Goal: Task Accomplishment & Management: Complete application form

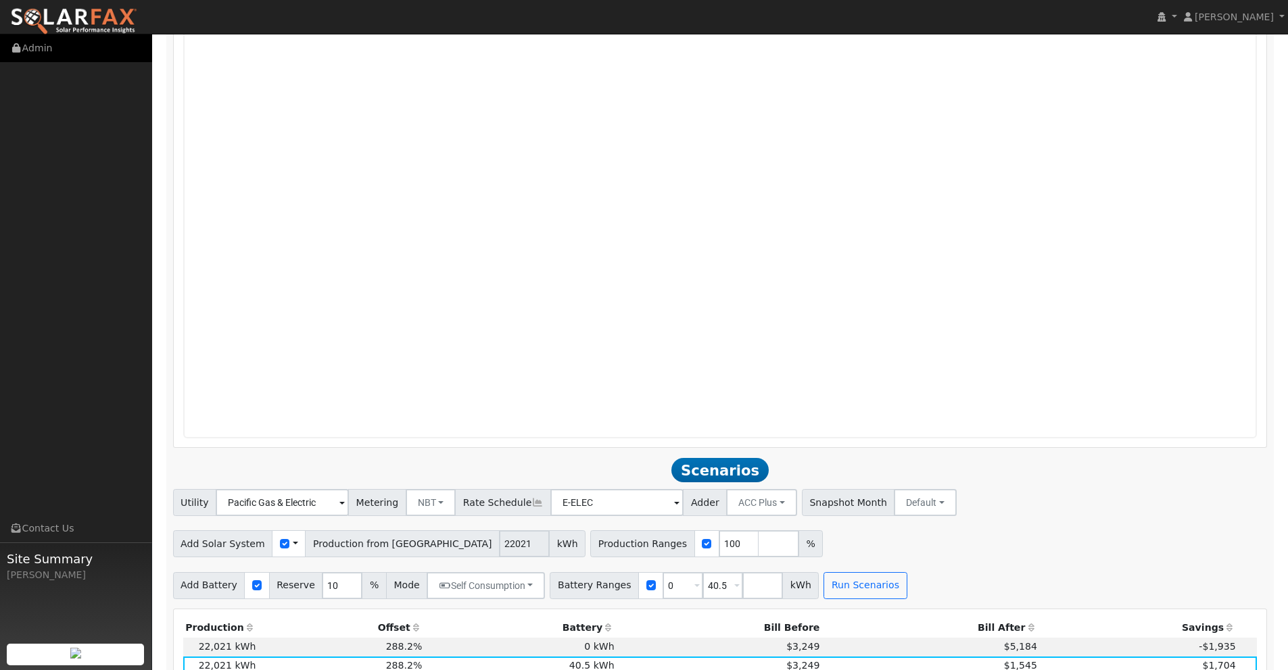
scroll to position [1121, 0]
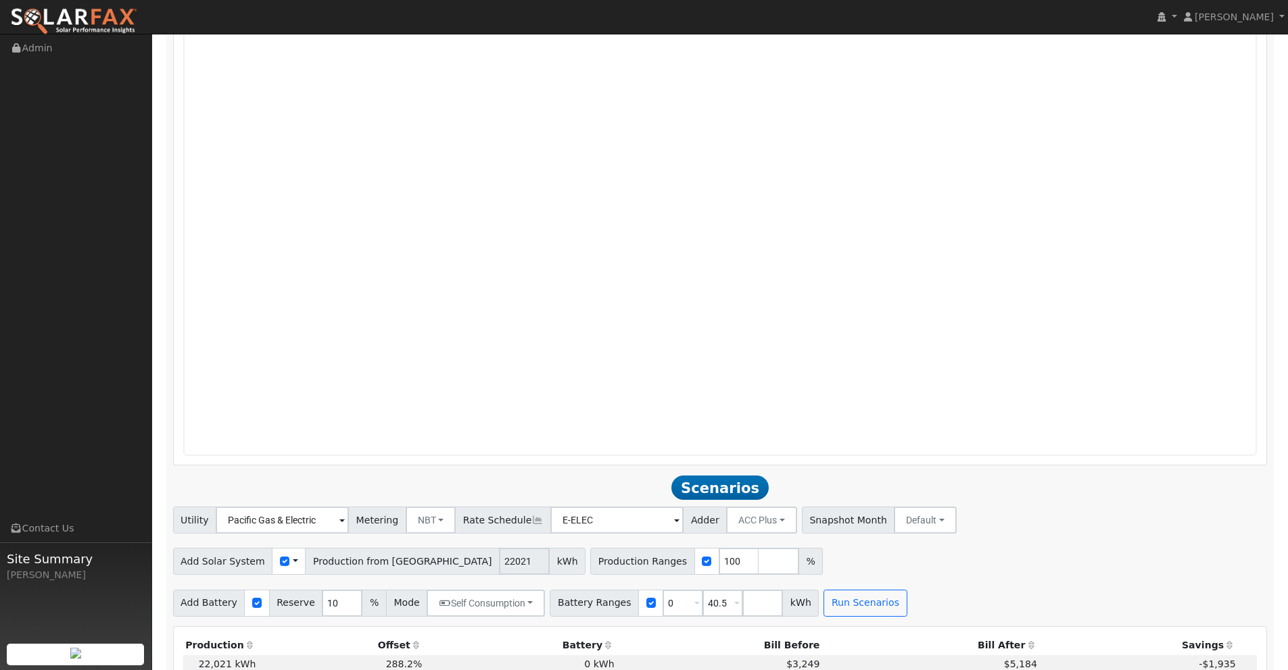
click at [80, 8] on img at bounding box center [73, 21] width 127 height 28
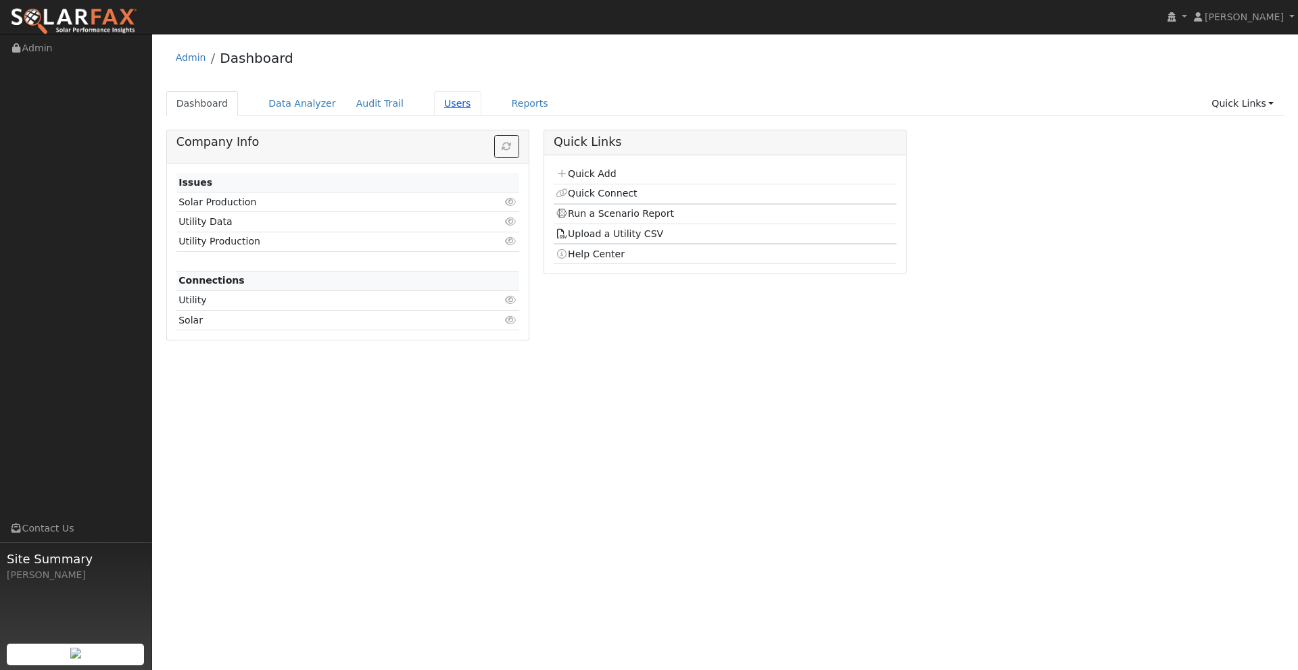
click at [437, 94] on link "Users" at bounding box center [457, 103] width 47 height 25
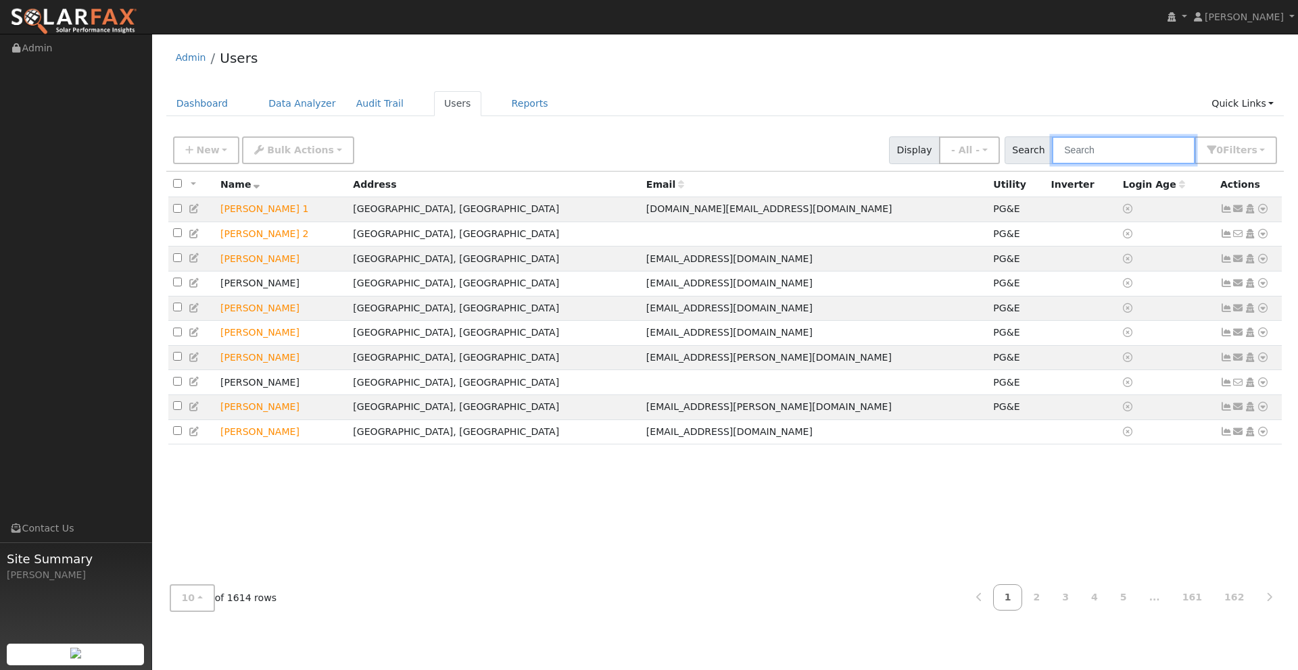
click at [1102, 157] on input "text" at bounding box center [1123, 151] width 143 height 28
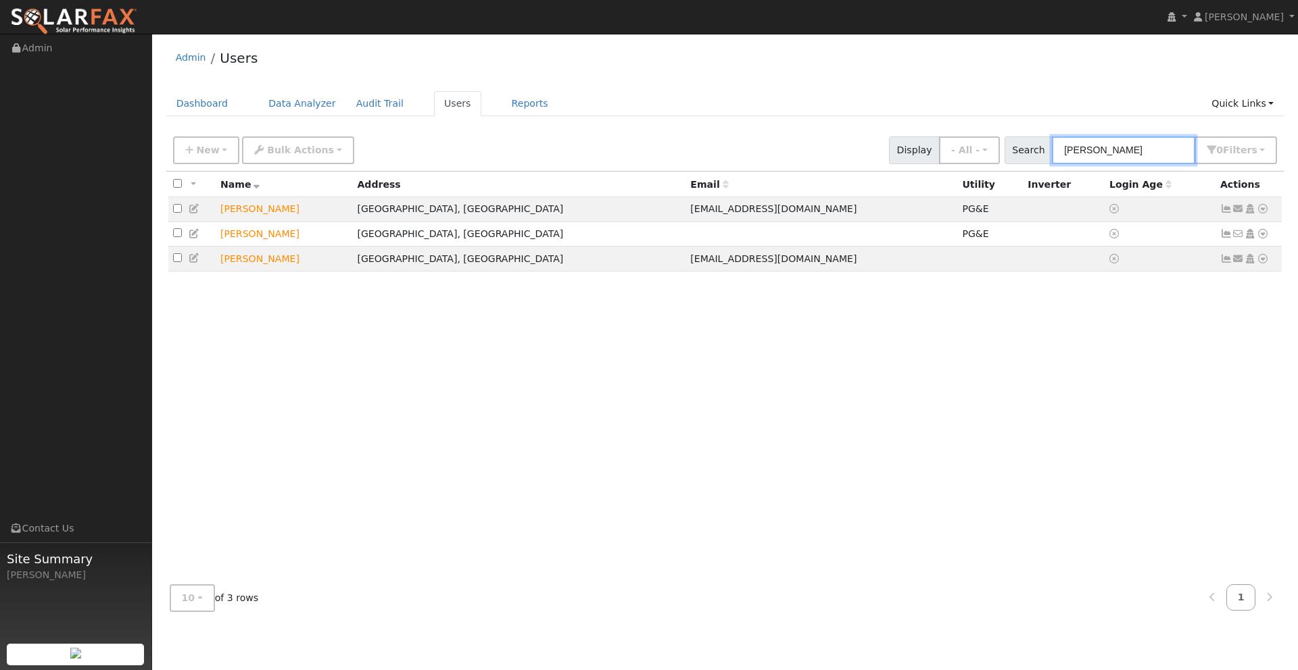
type input "Bruce"
click at [93, 12] on img at bounding box center [73, 21] width 127 height 28
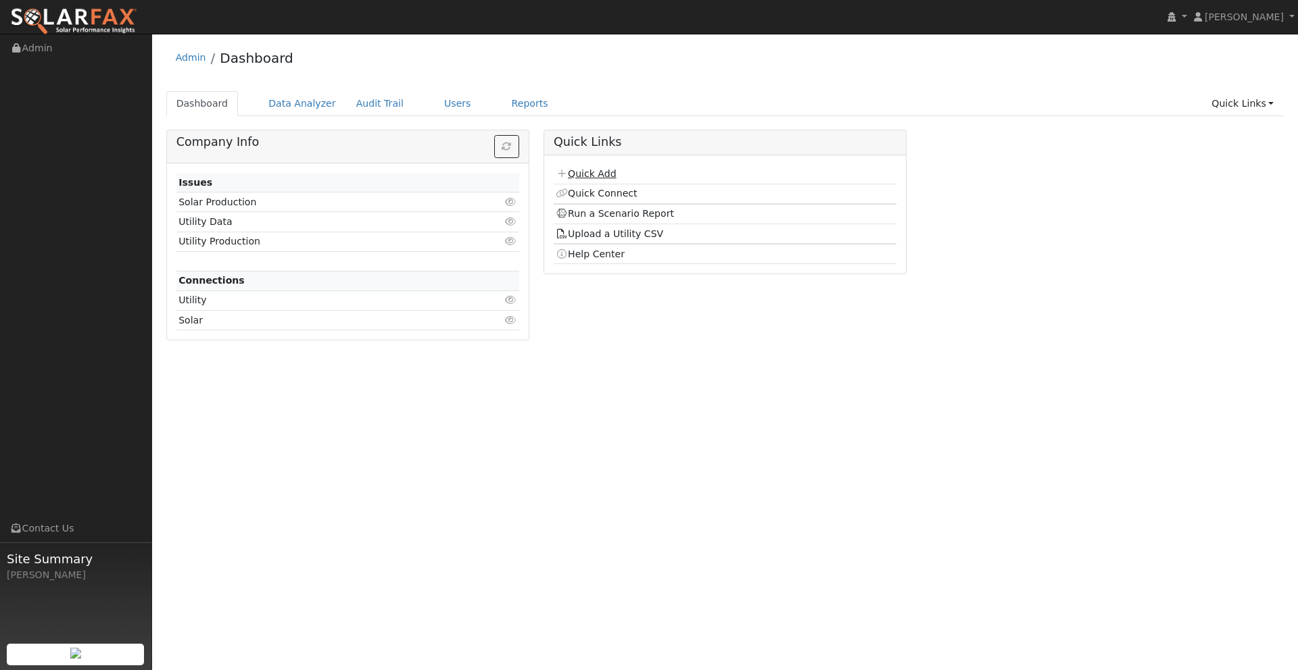
click at [582, 170] on link "Quick Add" at bounding box center [586, 173] width 60 height 11
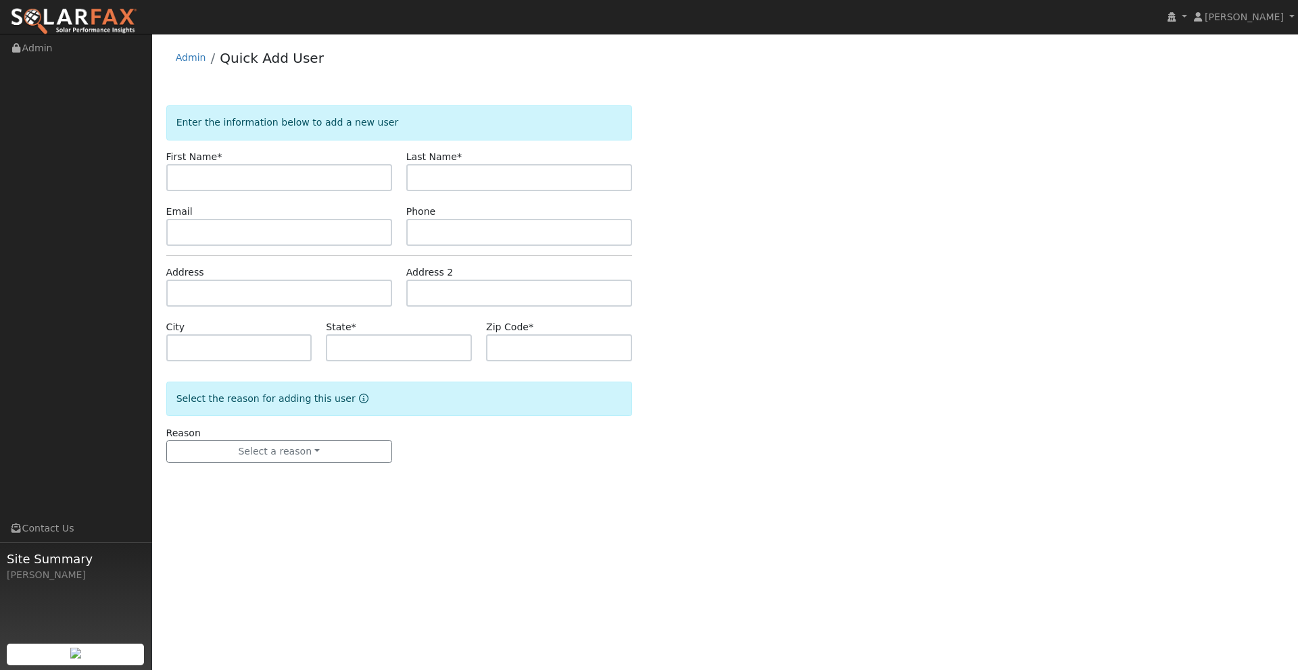
click at [274, 175] on input "text" at bounding box center [279, 177] width 226 height 27
drag, startPoint x: 276, startPoint y: 183, endPoint x: 210, endPoint y: 176, distance: 67.3
click at [204, 178] on input "Bruce Cline" at bounding box center [279, 177] width 226 height 27
type input "Bruce"
paste input "Cline"
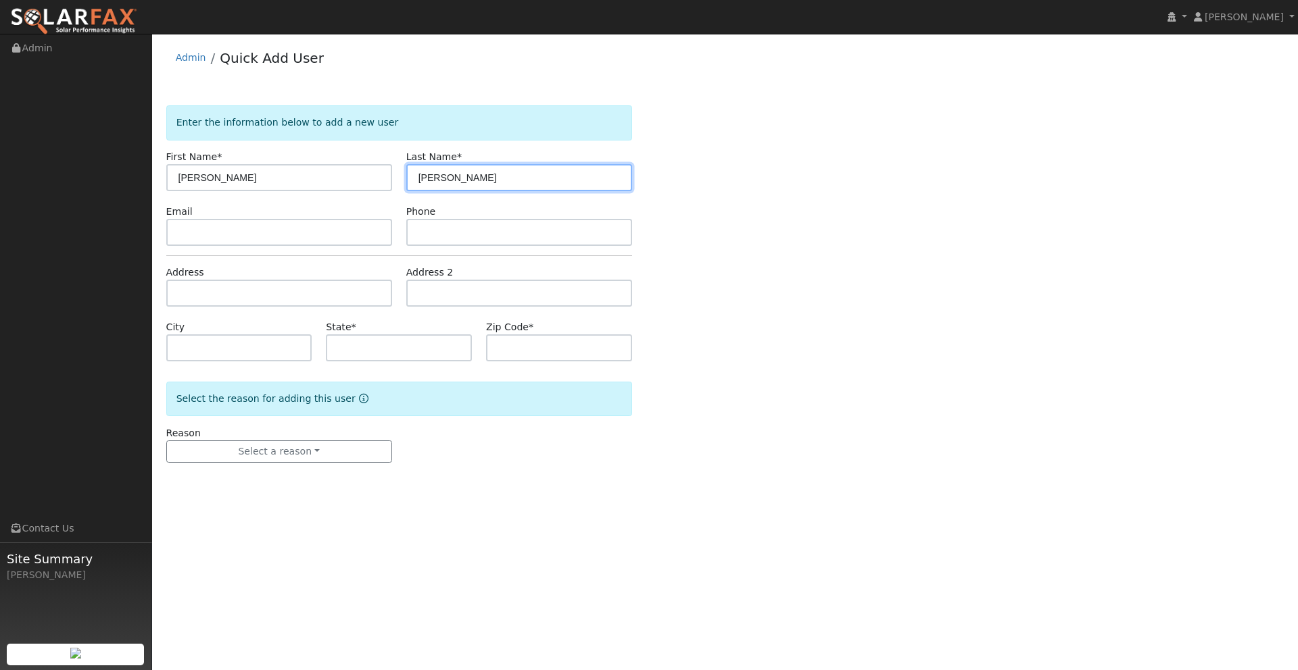
type input "Cline"
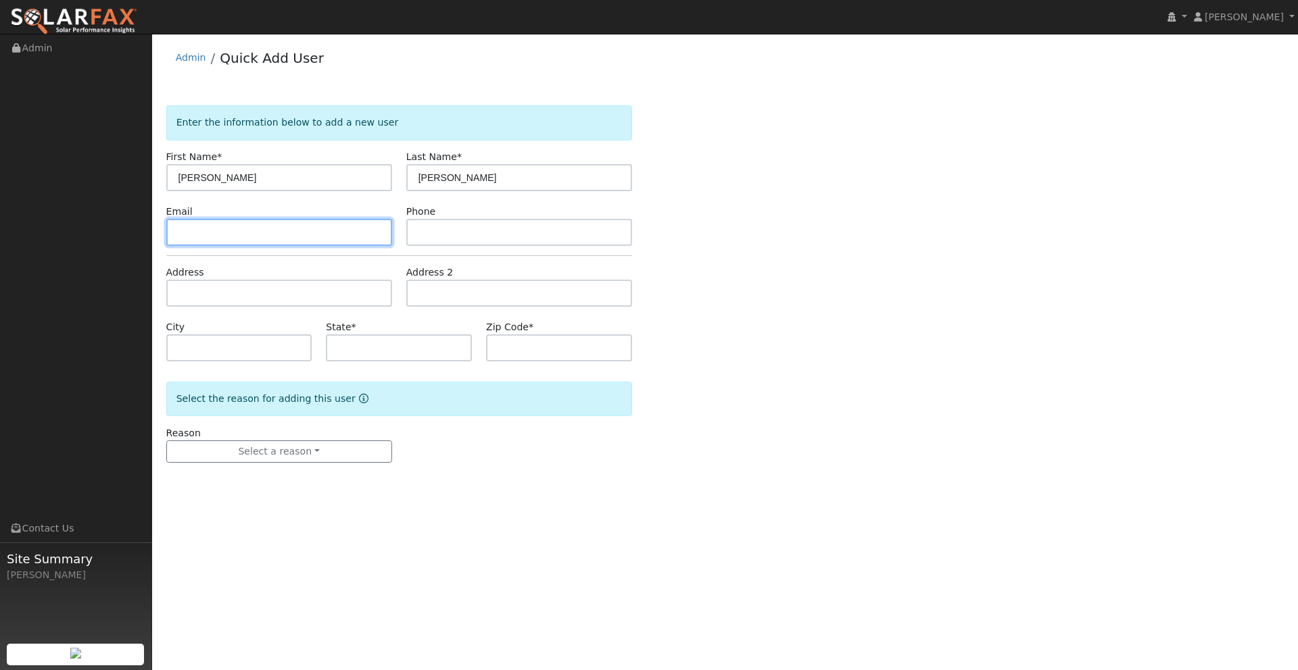
click at [206, 235] on input "text" at bounding box center [279, 232] width 226 height 27
paste input "bccline@comcast.net"
type input "bccline@comcast.net"
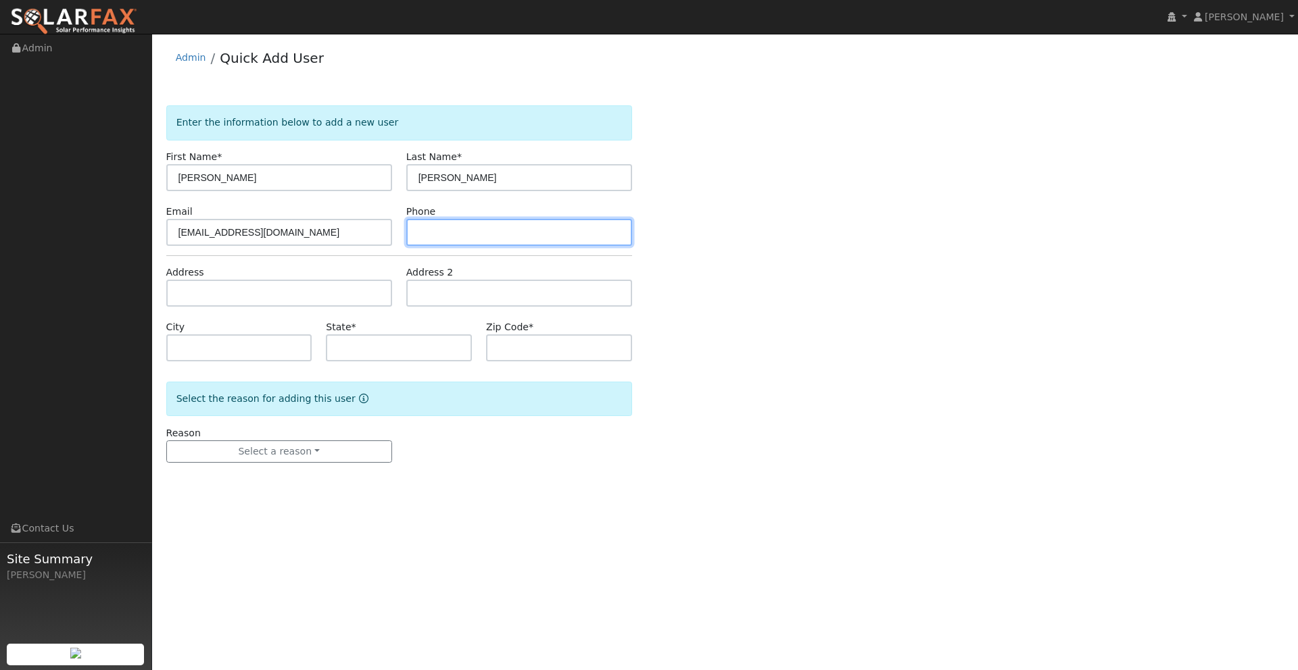
paste input "(916) 365-5041"
type input "(916) 365-5041"
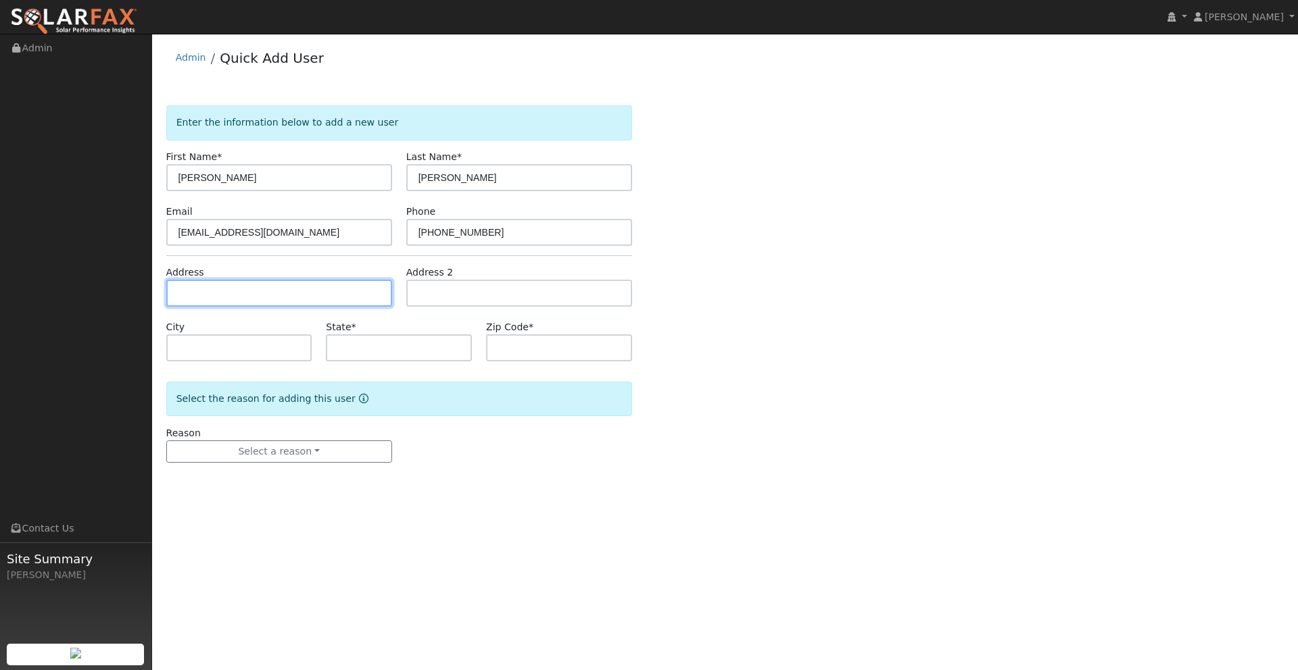
click at [263, 299] on input "text" at bounding box center [279, 293] width 226 height 27
paste input "7916 E.Hidden Lakes Dr"
type input "7916 East Hidden Lakes Drive"
type input "Granite Bay"
type input "CA"
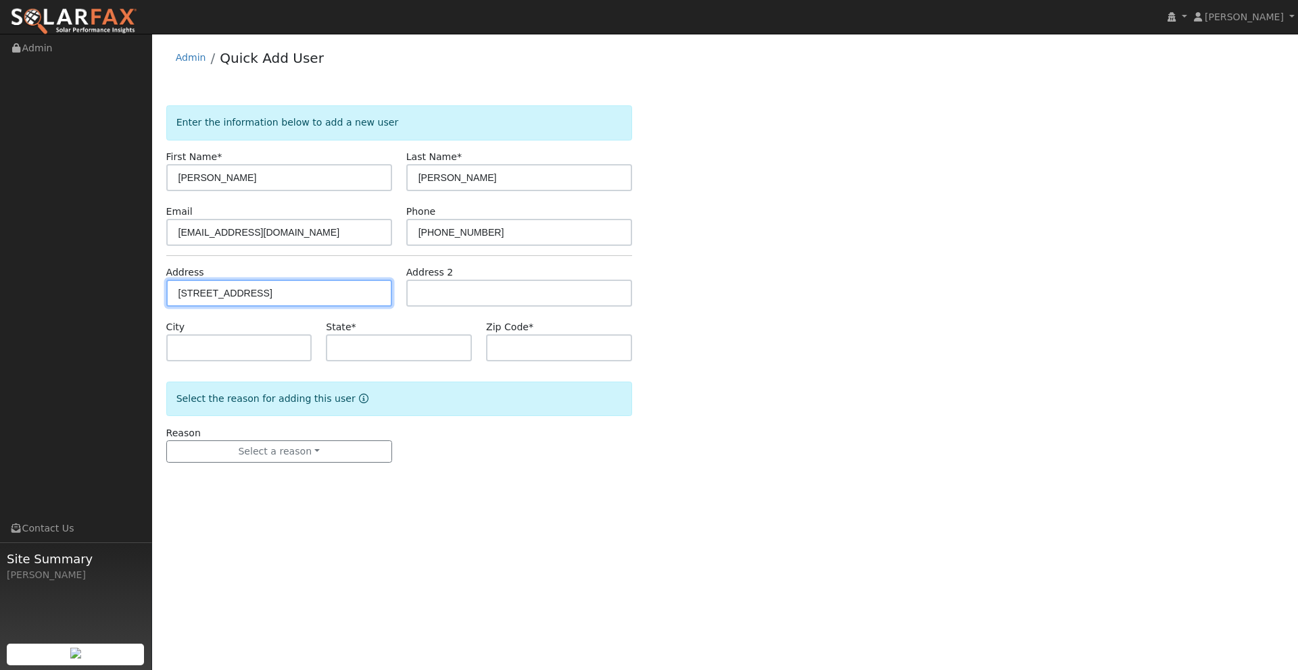
type input "95746"
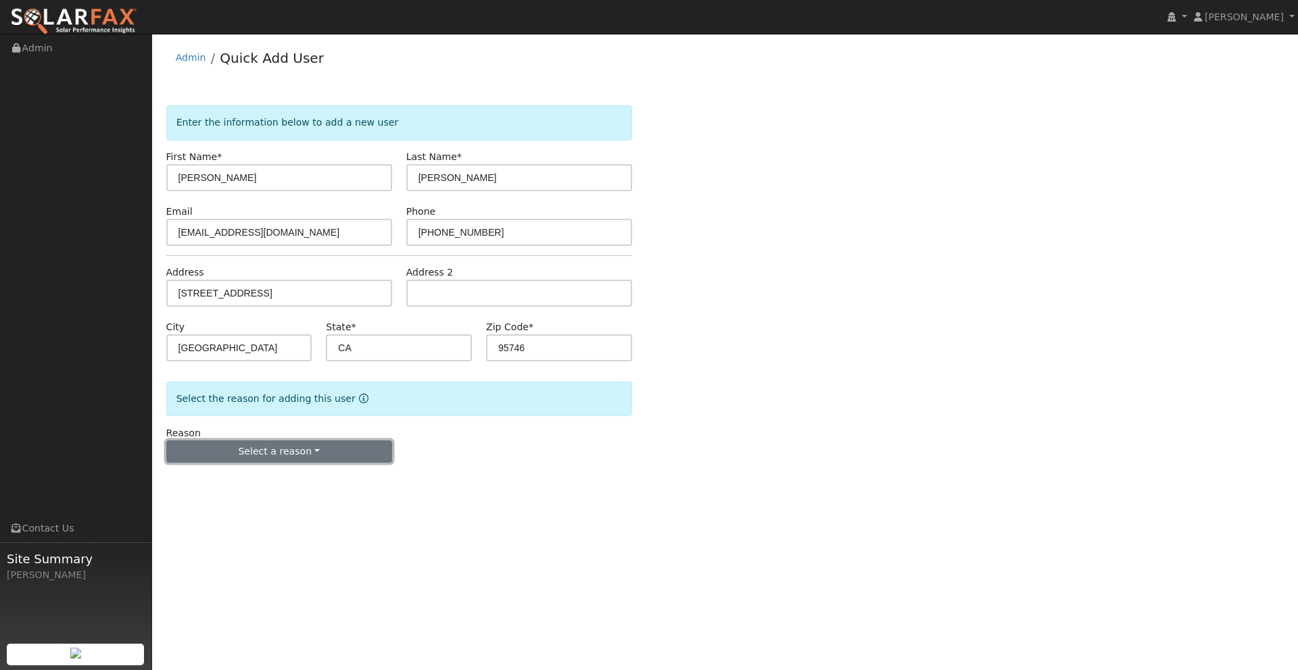
click at [299, 457] on button "Select a reason" at bounding box center [279, 452] width 226 height 23
click at [220, 483] on link "New lead" at bounding box center [241, 479] width 149 height 19
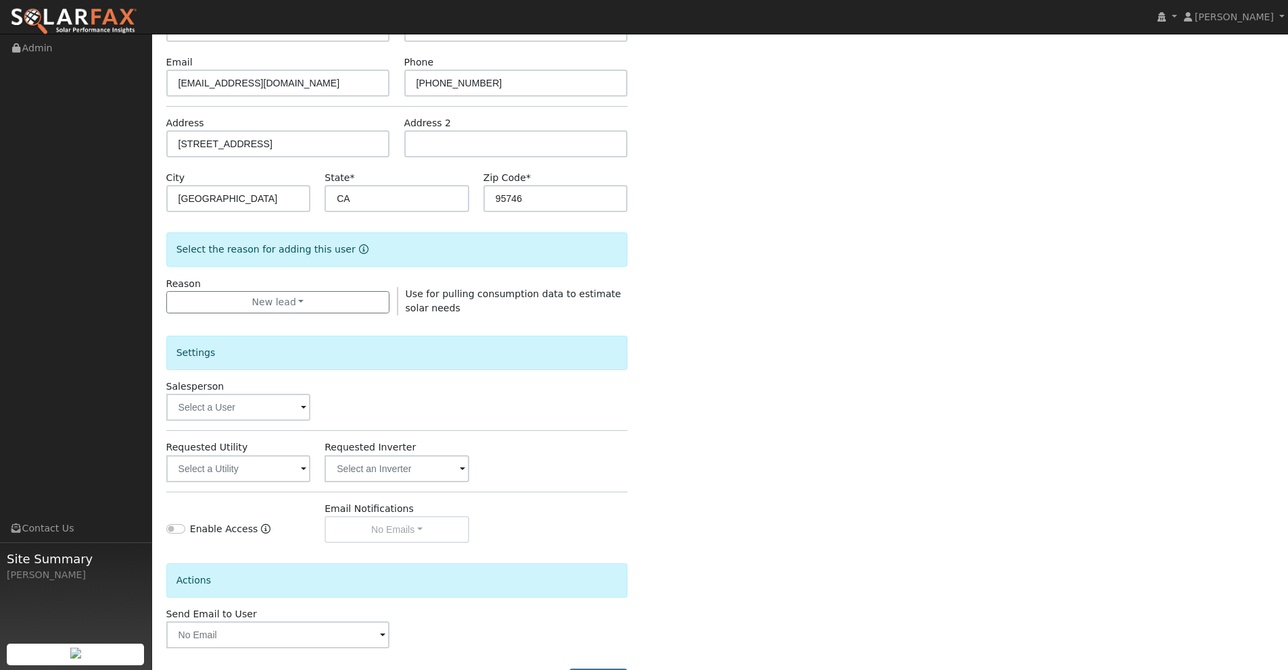
scroll to position [205, 0]
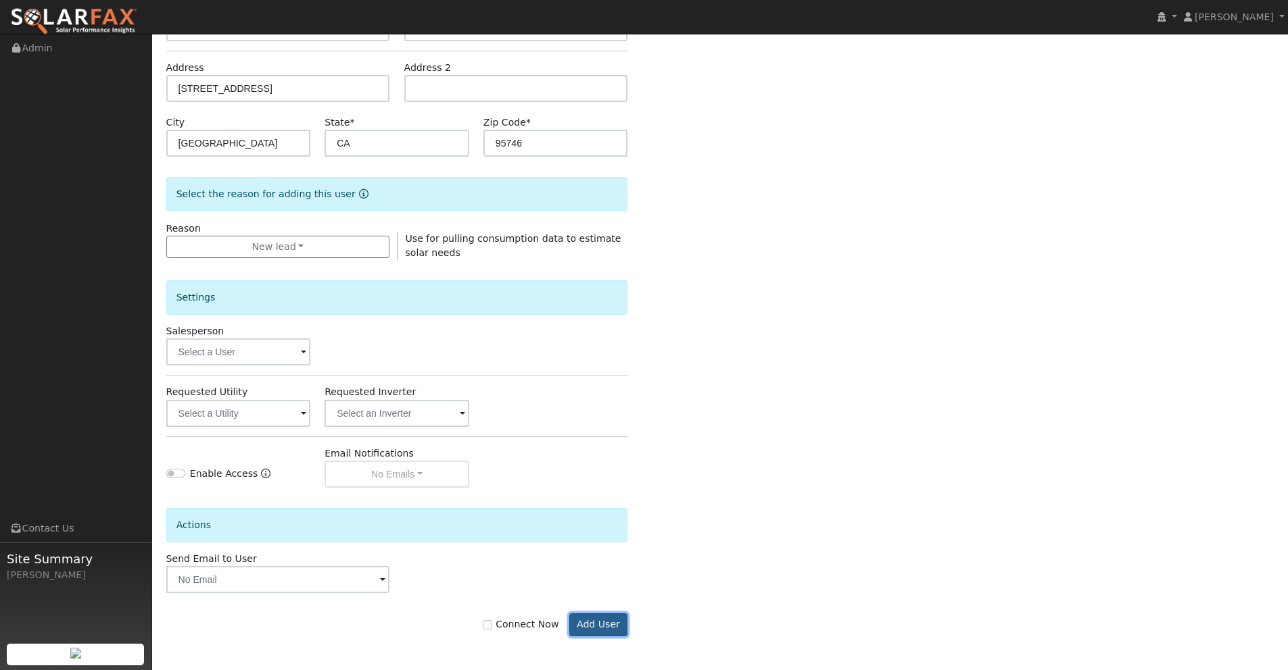
click at [602, 627] on button "Add User" at bounding box center [598, 625] width 59 height 23
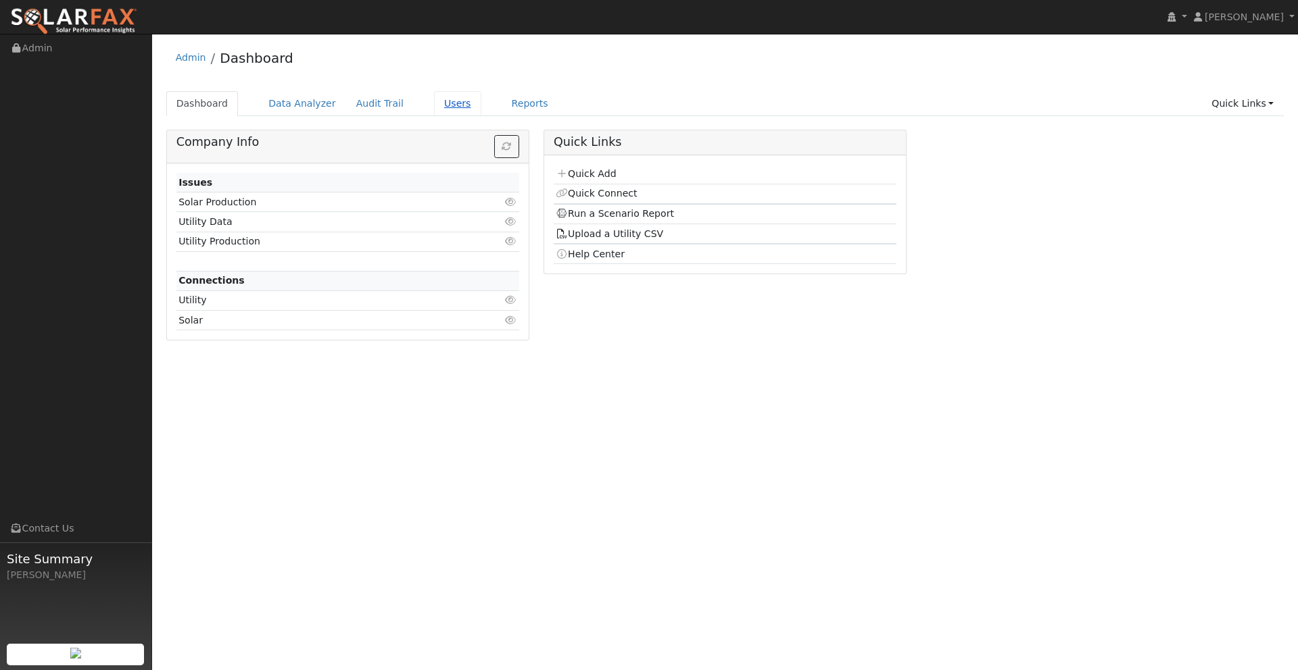
click at [439, 104] on link "Users" at bounding box center [457, 103] width 47 height 25
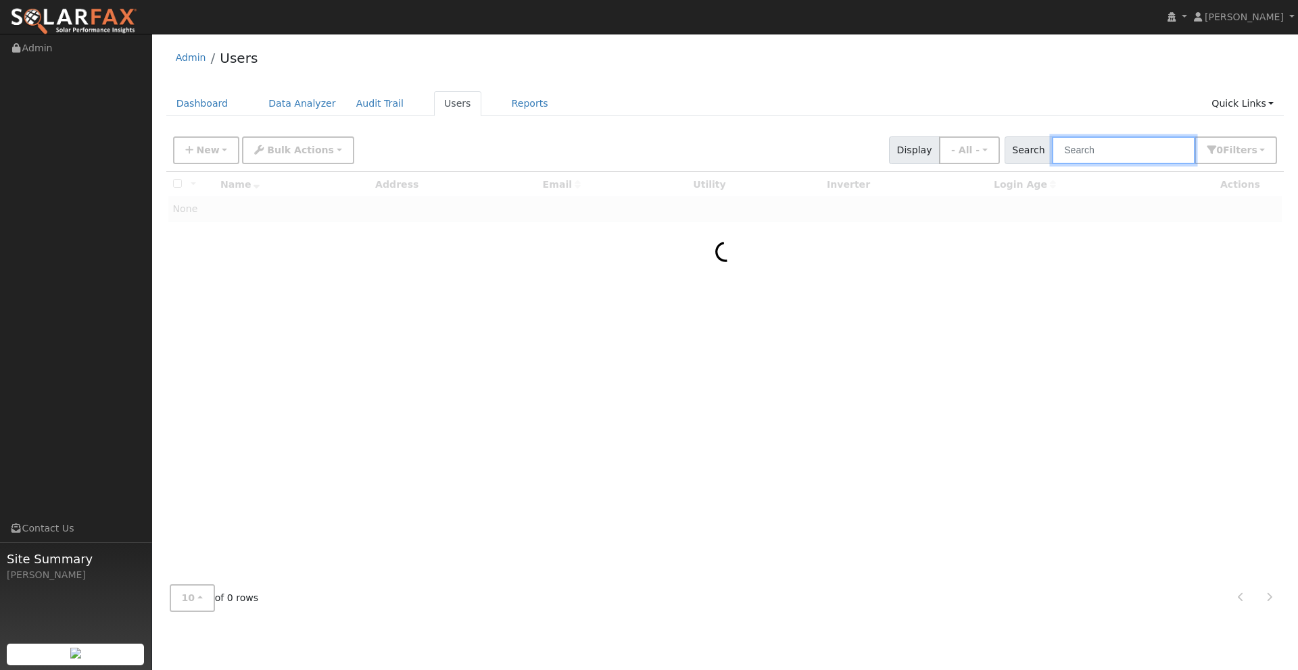
click at [1106, 150] on input "text" at bounding box center [1123, 151] width 143 height 28
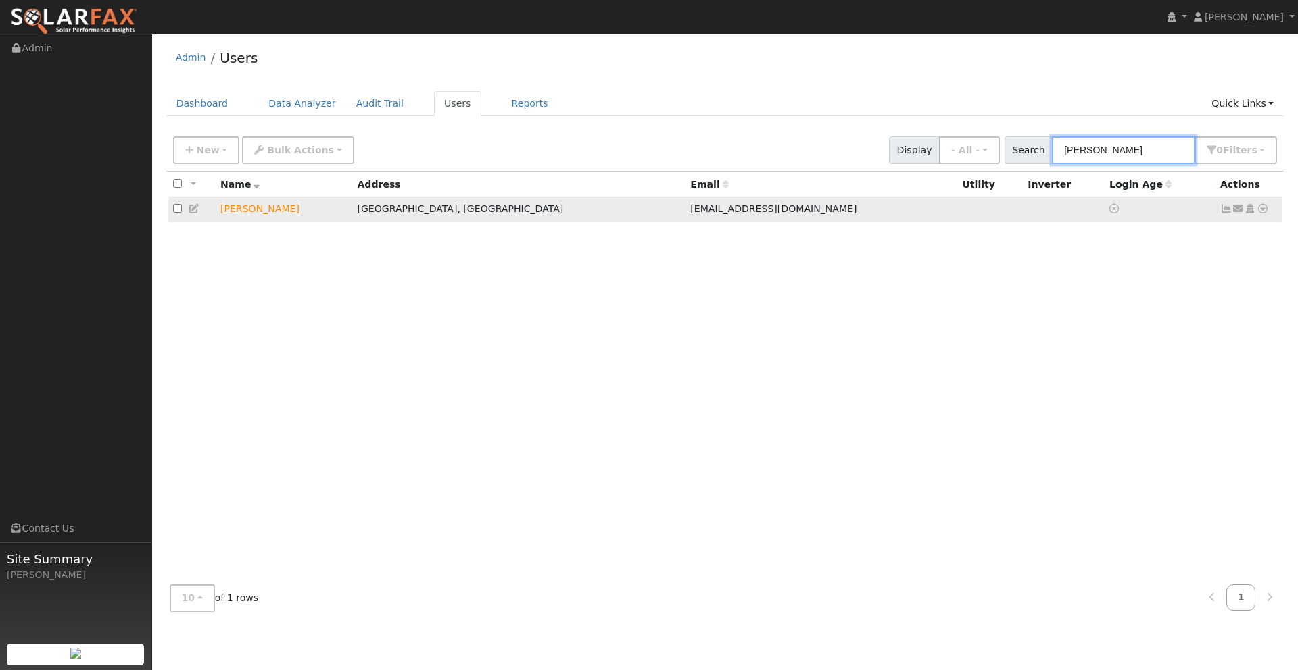
type input "[PERSON_NAME]"
click at [1264, 212] on icon at bounding box center [1262, 208] width 12 height 9
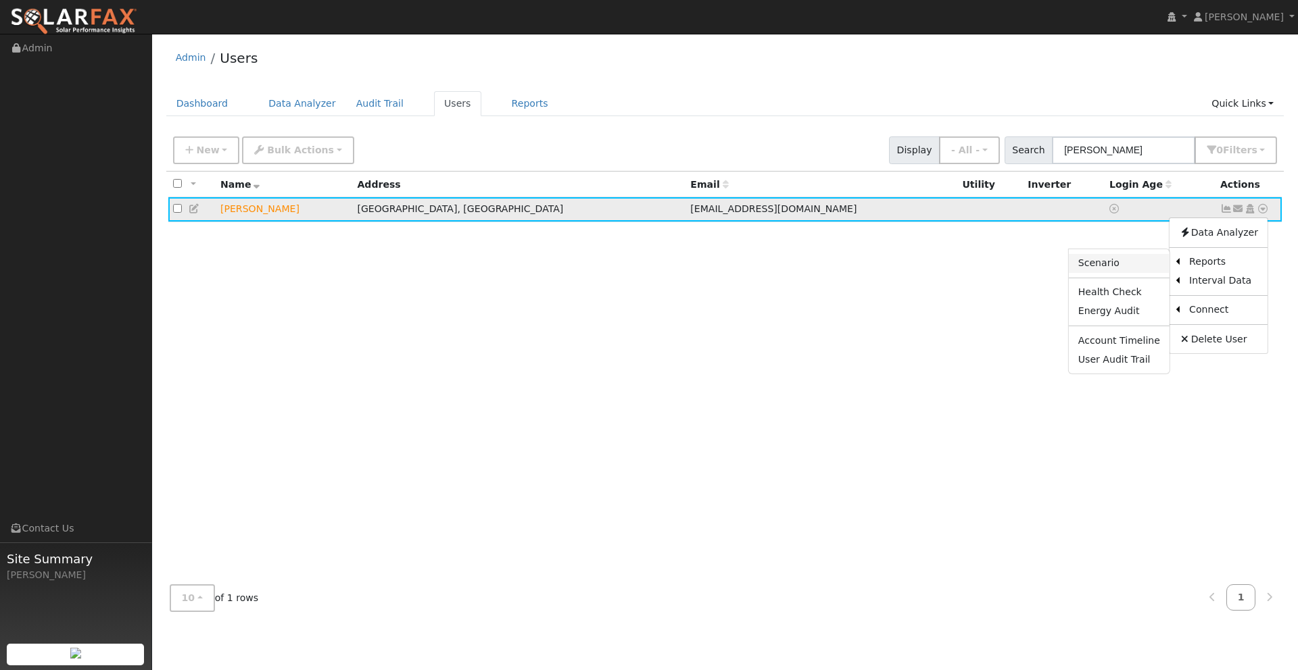
click at [1116, 268] on link "Scenario" at bounding box center [1119, 263] width 101 height 19
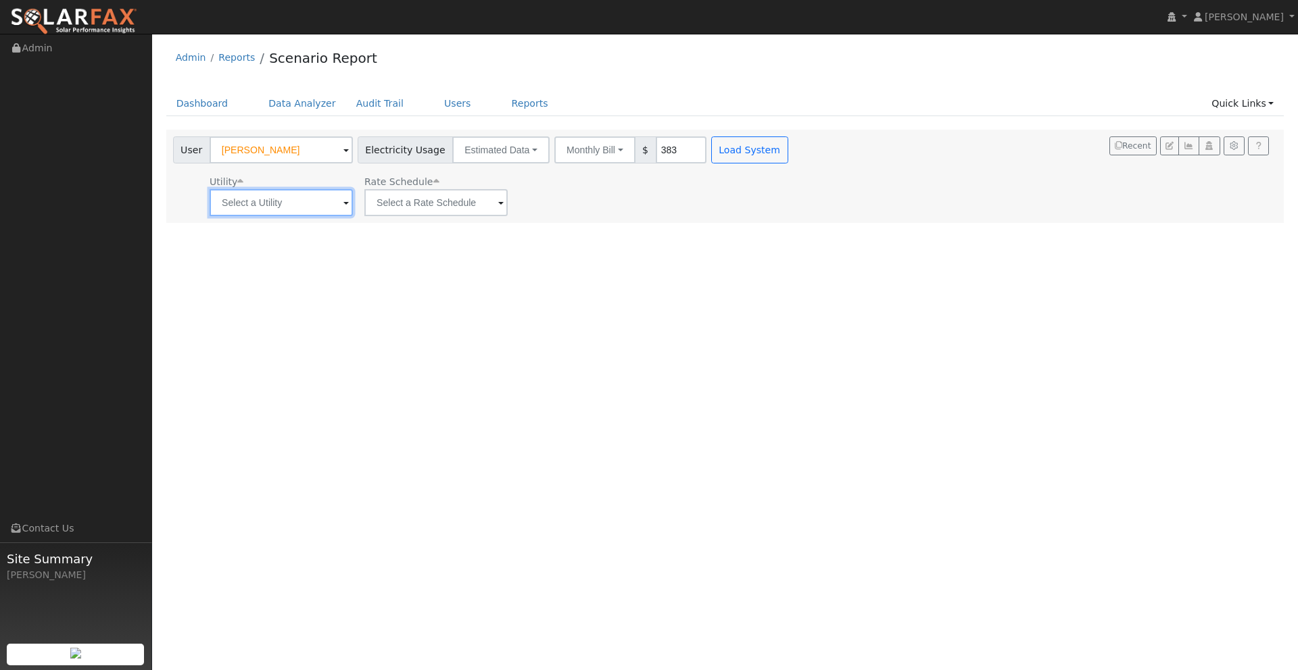
click at [297, 207] on input "text" at bounding box center [281, 202] width 143 height 27
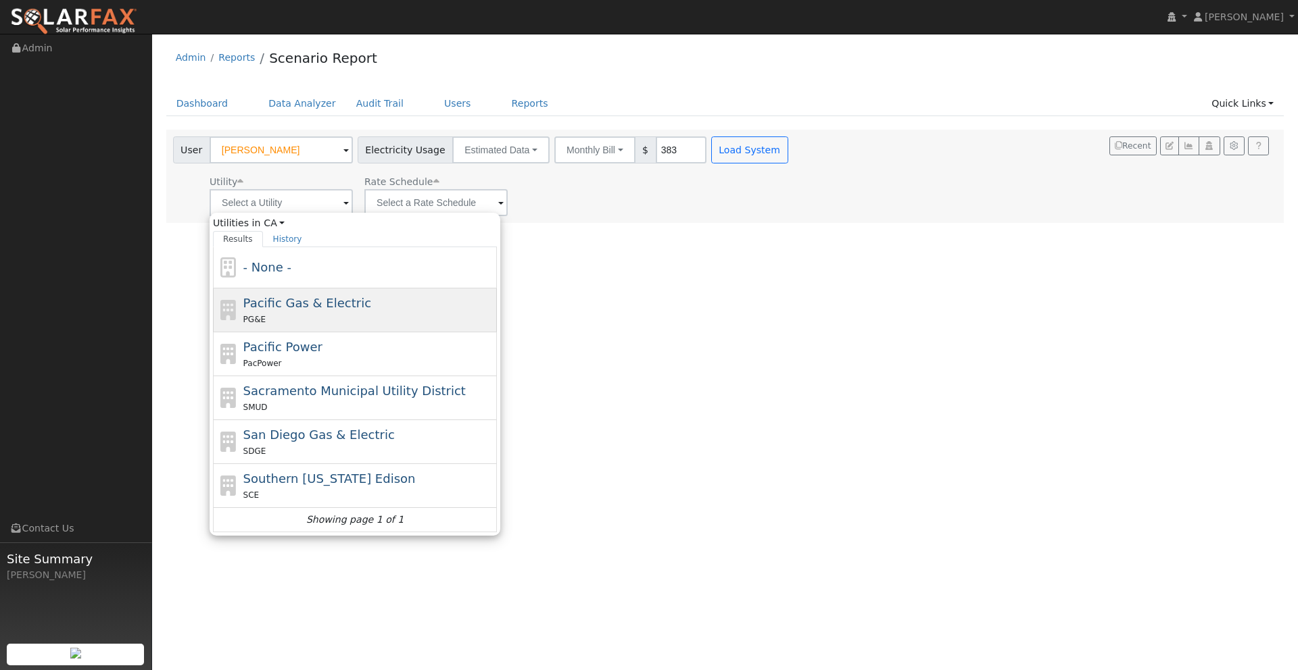
click at [291, 303] on span "Pacific Gas & Electric" at bounding box center [307, 303] width 128 height 14
type input "Pacific Gas & Electric"
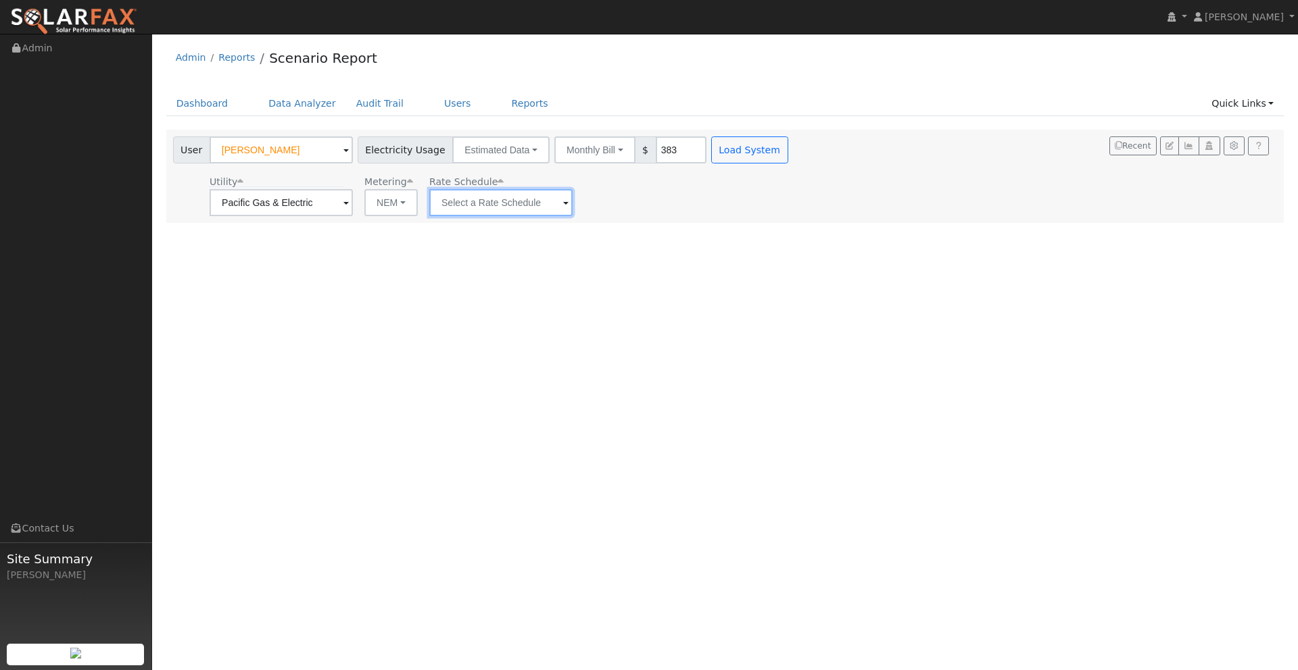
click at [499, 205] on input "text" at bounding box center [500, 202] width 143 height 27
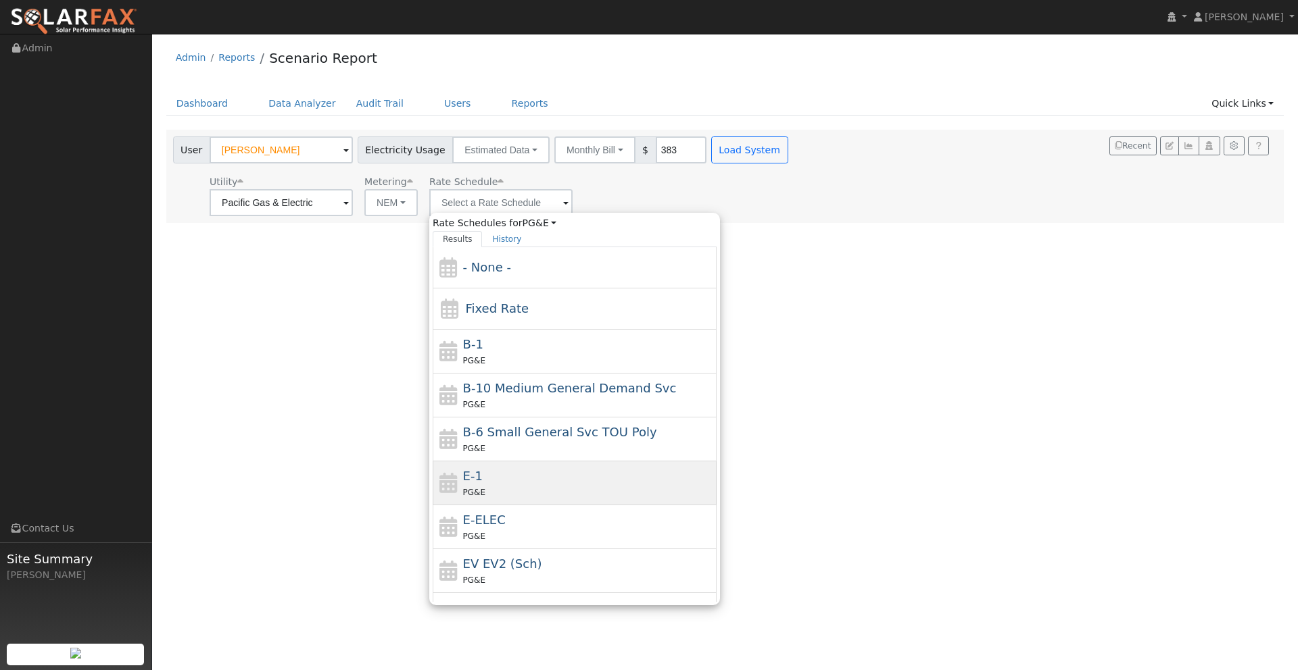
click at [497, 489] on div "PG&E" at bounding box center [588, 492] width 251 height 14
type input "E-1"
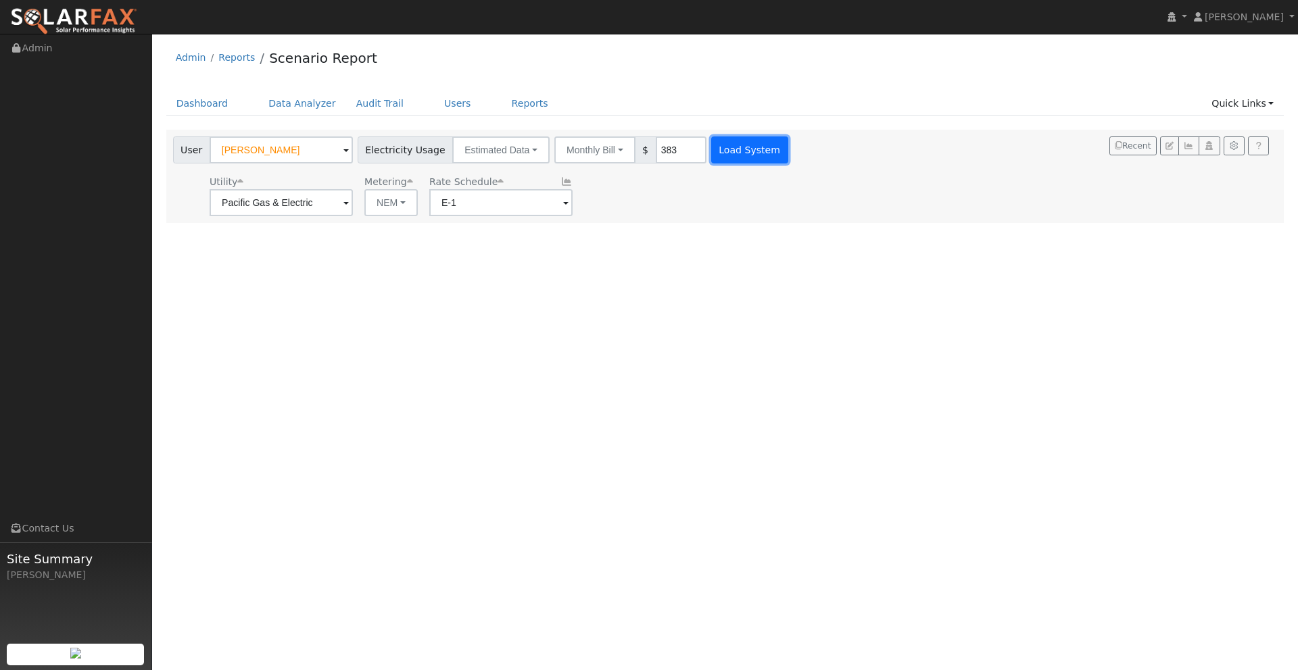
click at [729, 153] on button "Load System" at bounding box center [749, 150] width 77 height 27
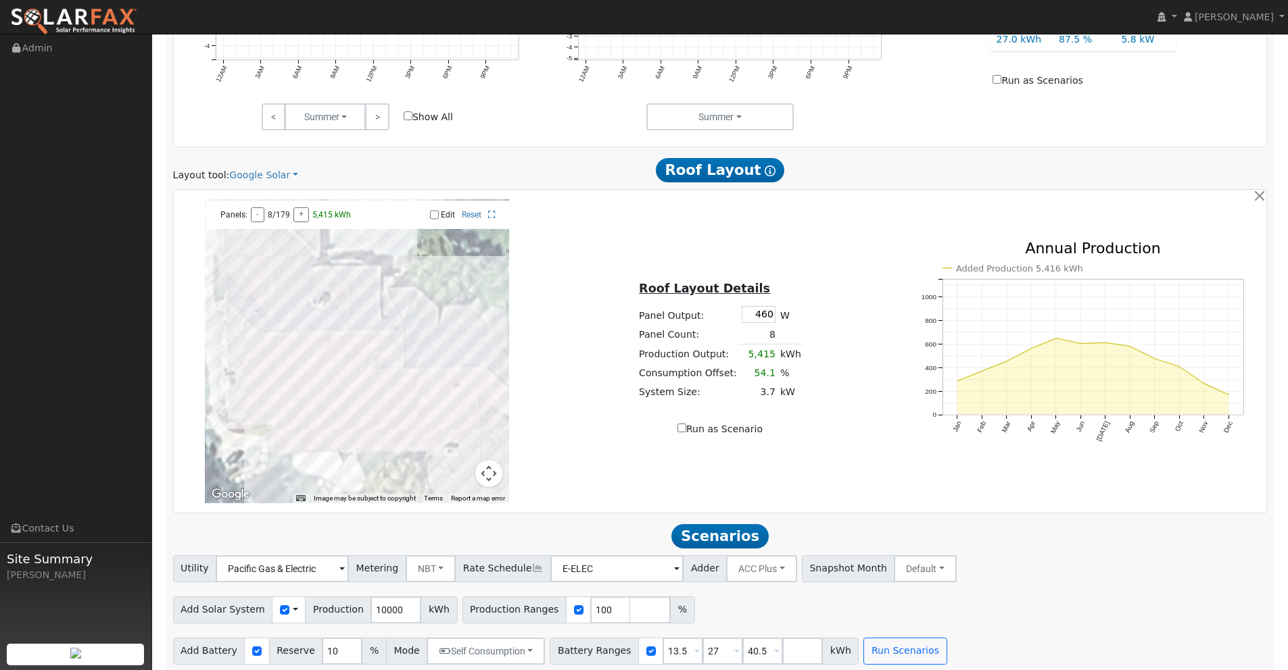
scroll to position [710, 0]
click at [287, 176] on link "Google Solar" at bounding box center [263, 175] width 69 height 14
click at [262, 233] on link "Aurora" at bounding box center [275, 236] width 94 height 19
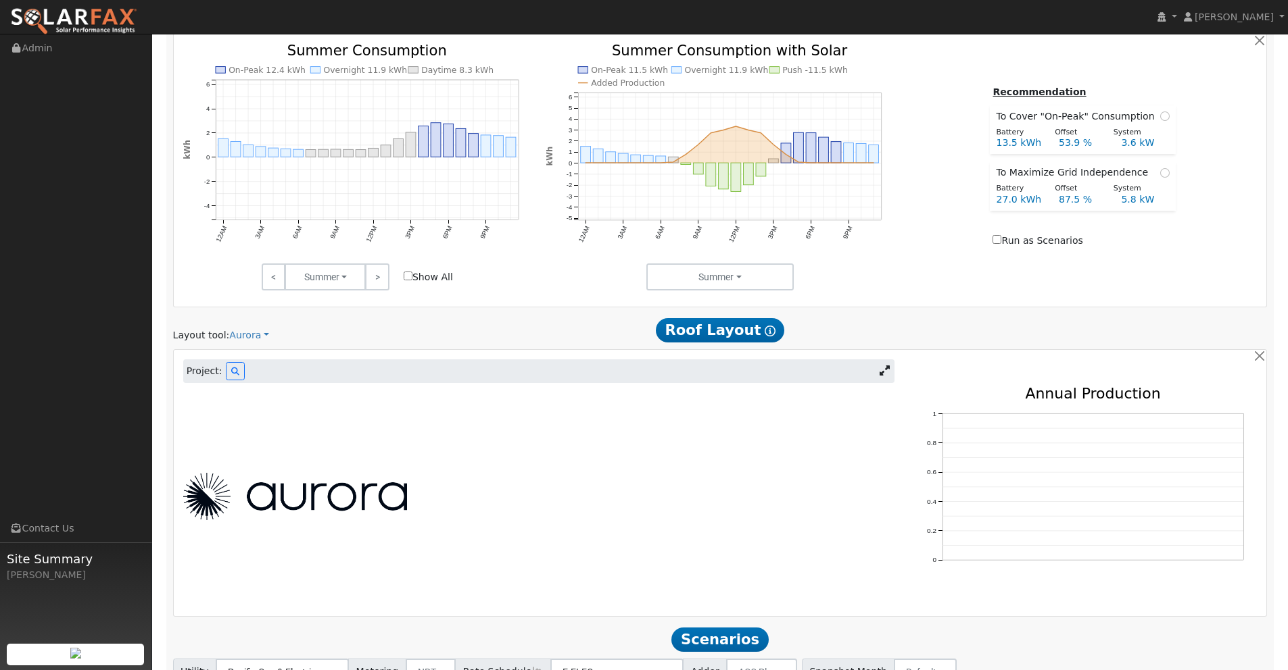
scroll to position [555, 0]
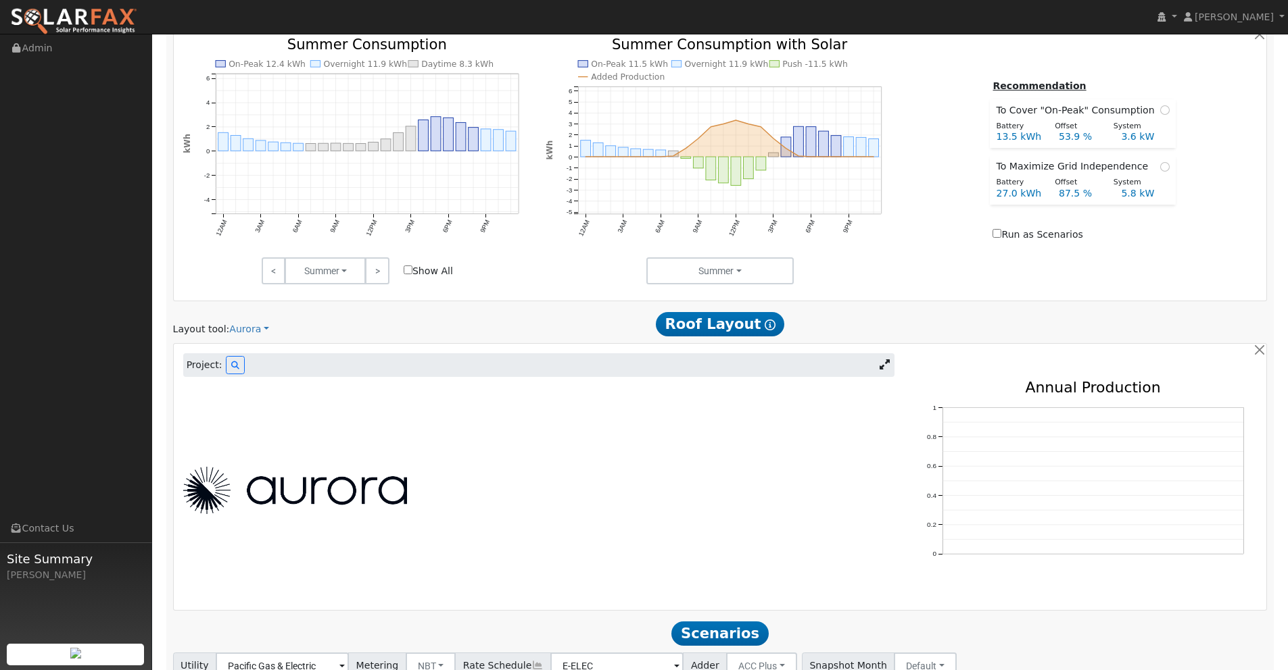
click at [887, 362] on icon at bounding box center [884, 365] width 10 height 10
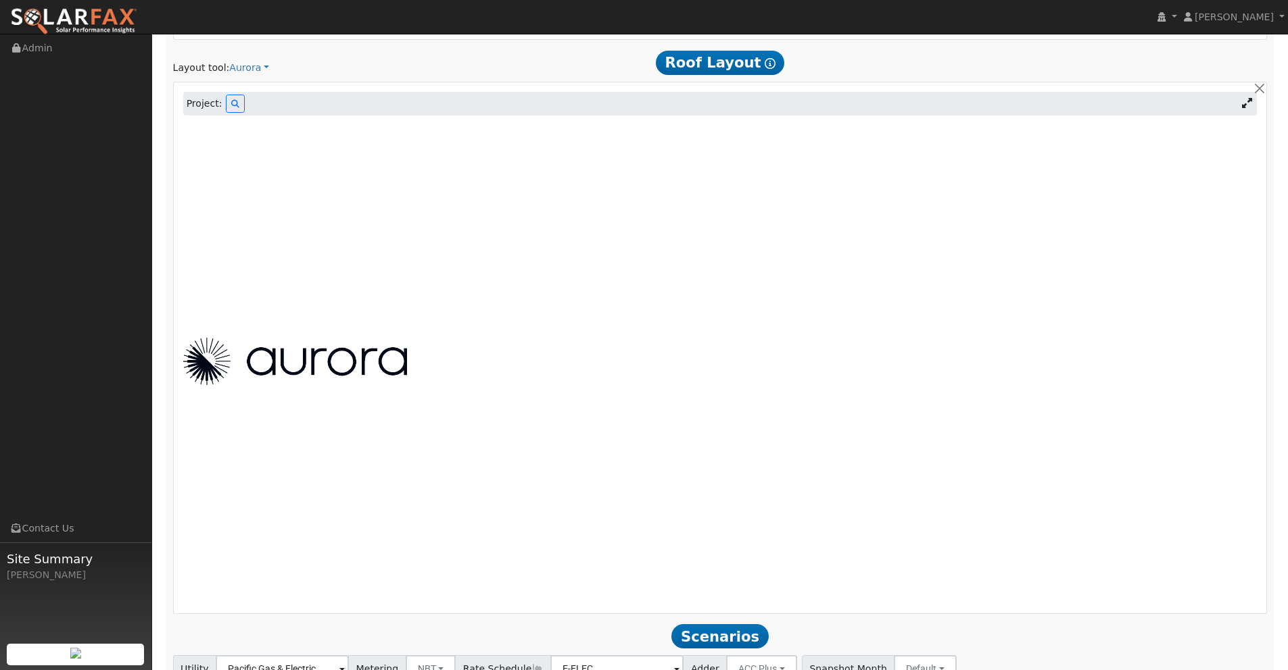
scroll to position [819, 0]
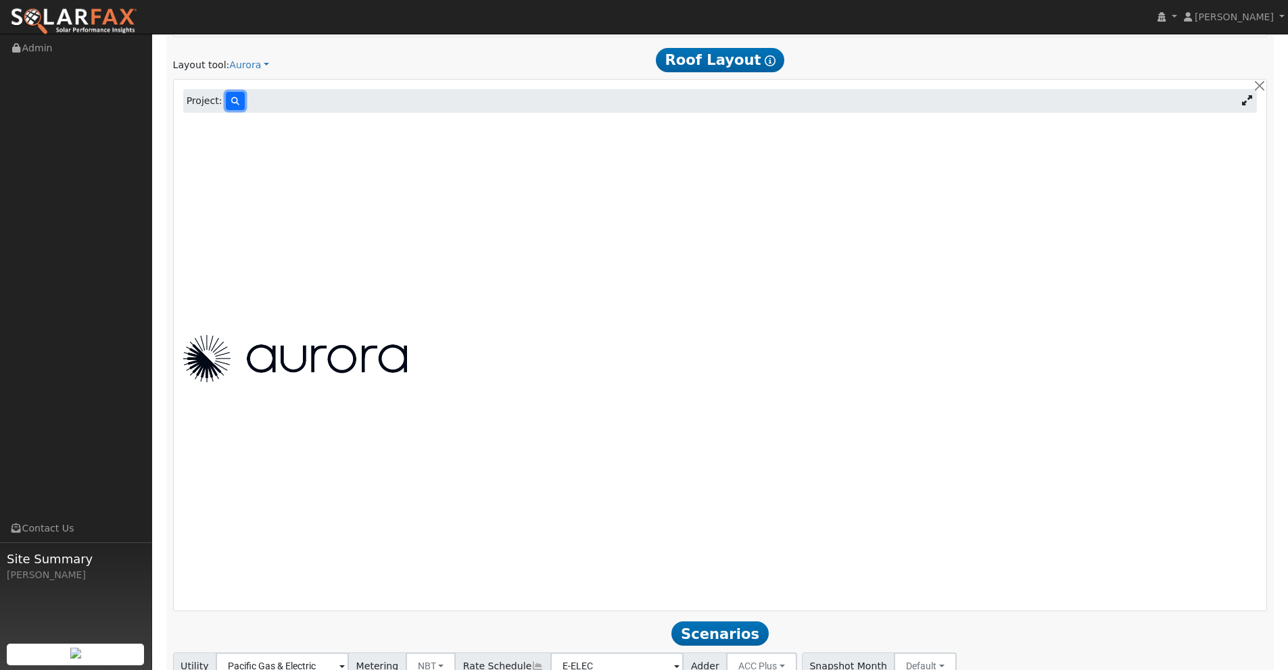
click at [231, 99] on icon at bounding box center [235, 101] width 8 height 8
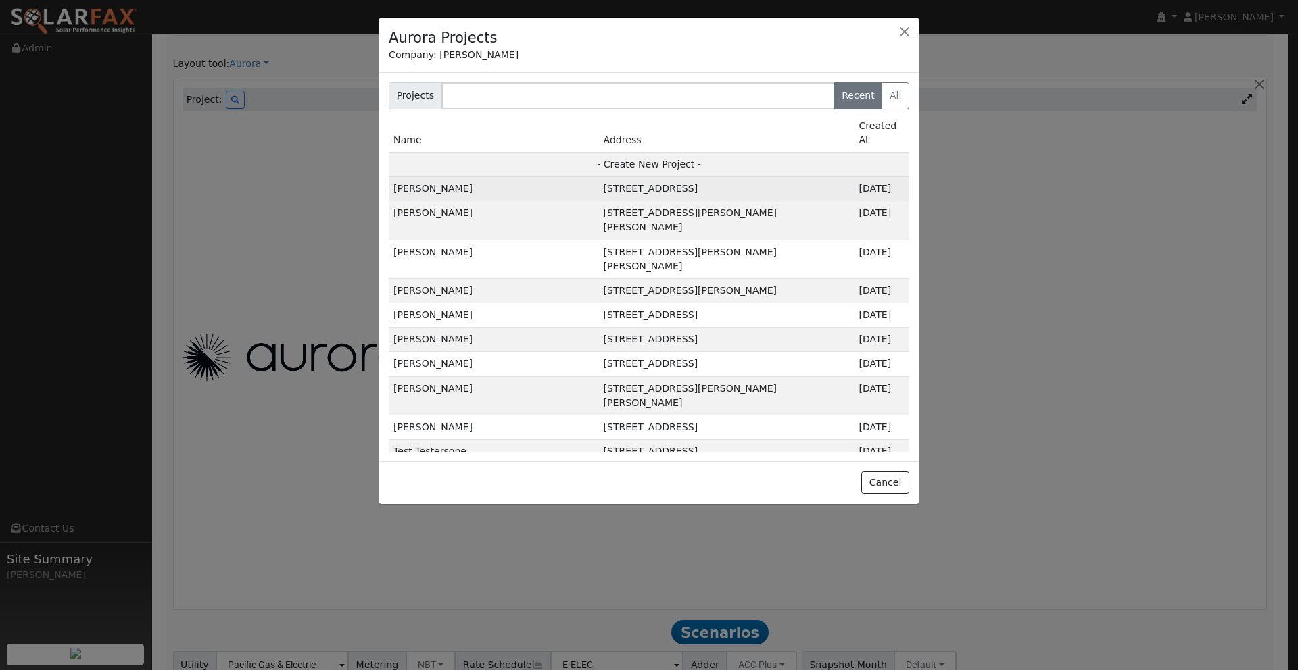
click at [557, 177] on td "[PERSON_NAME]" at bounding box center [494, 189] width 210 height 24
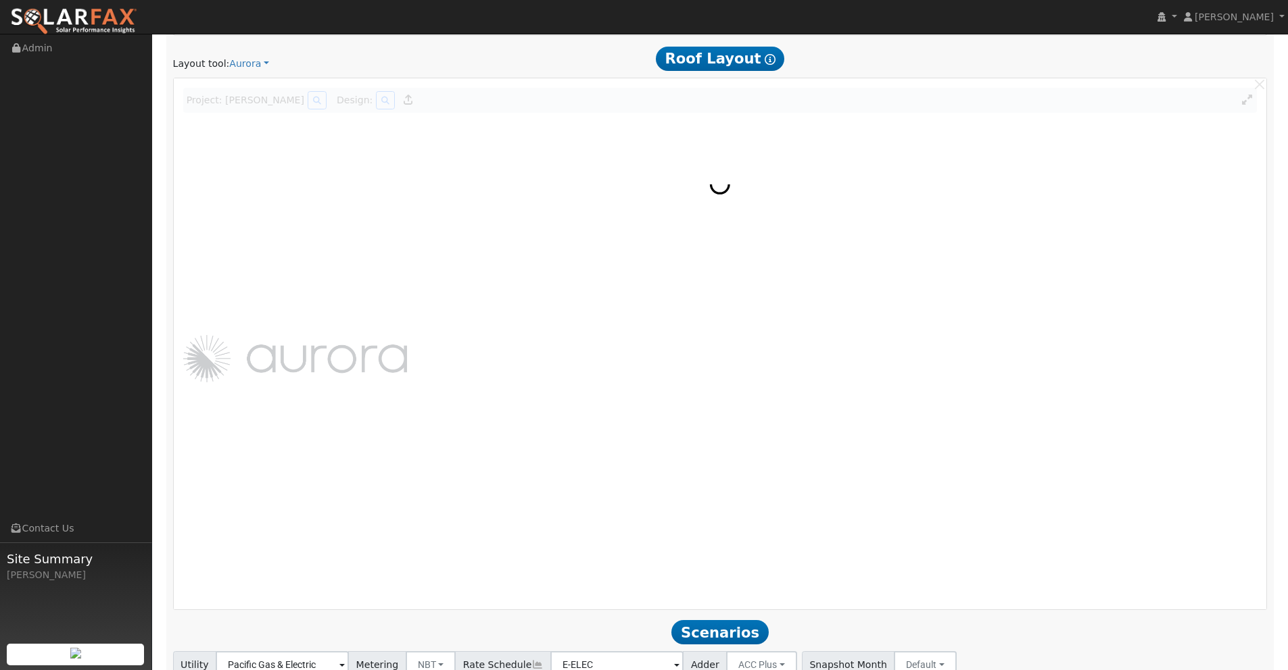
scroll to position [822, 0]
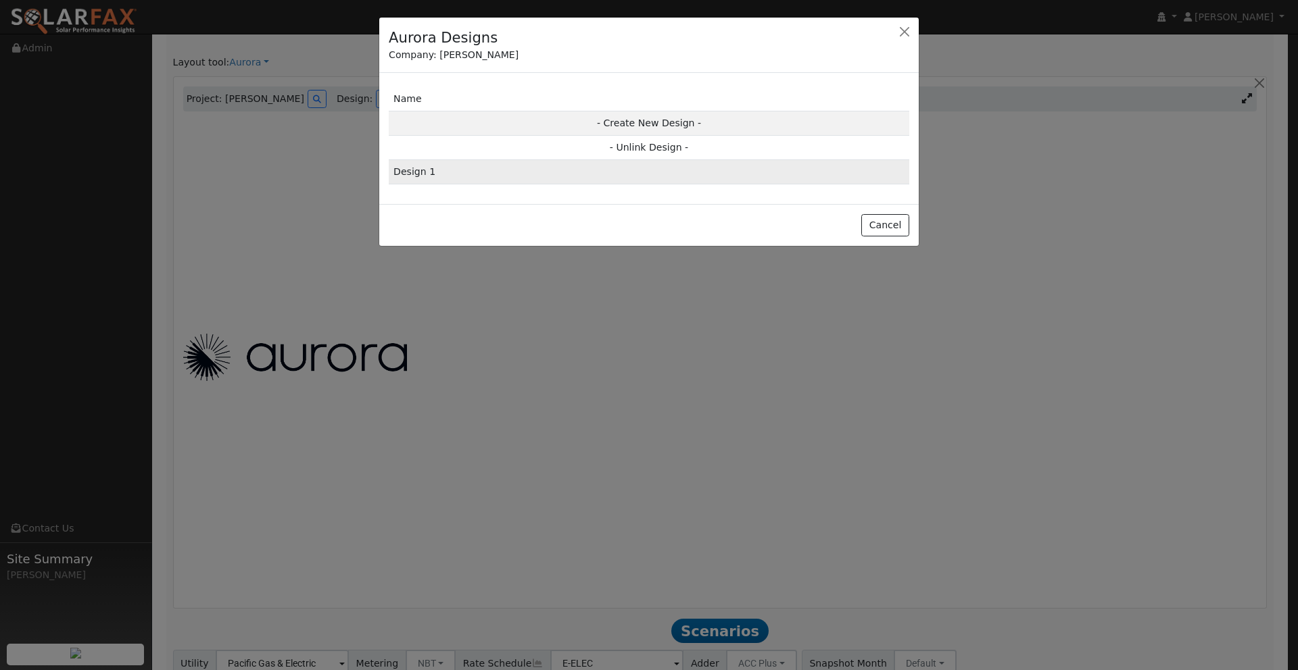
click at [726, 165] on td "Design 1" at bounding box center [649, 172] width 520 height 24
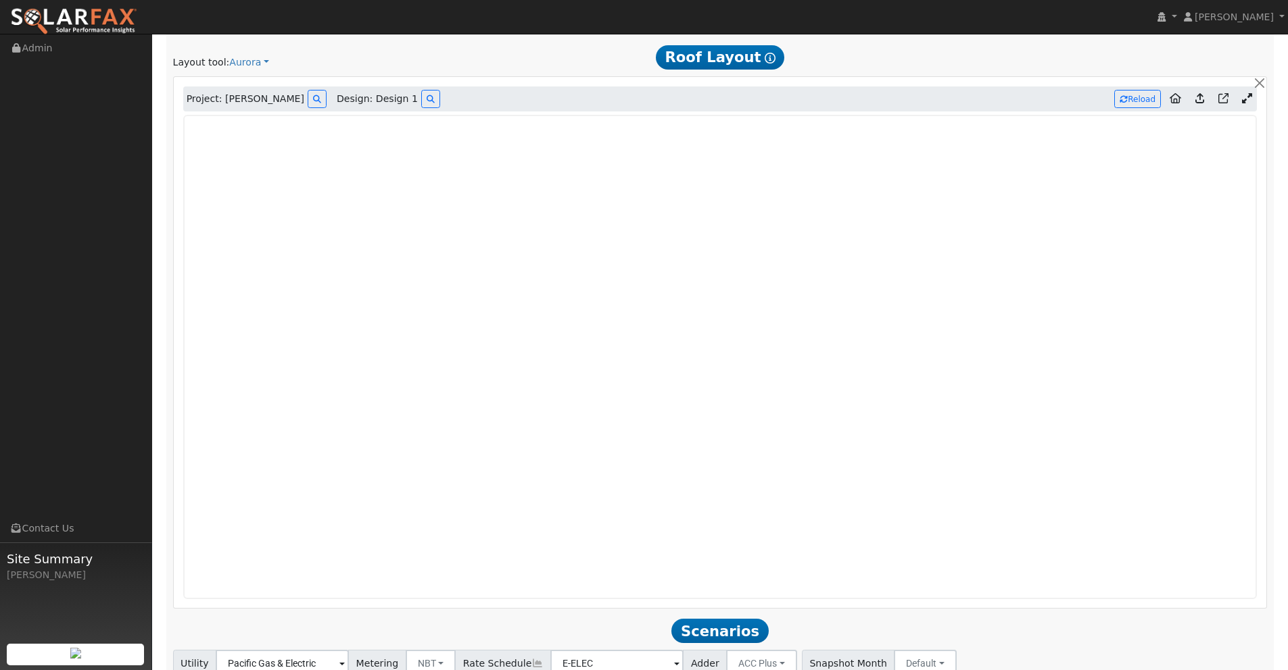
type input "0"
click at [1200, 99] on icon at bounding box center [1199, 98] width 9 height 10
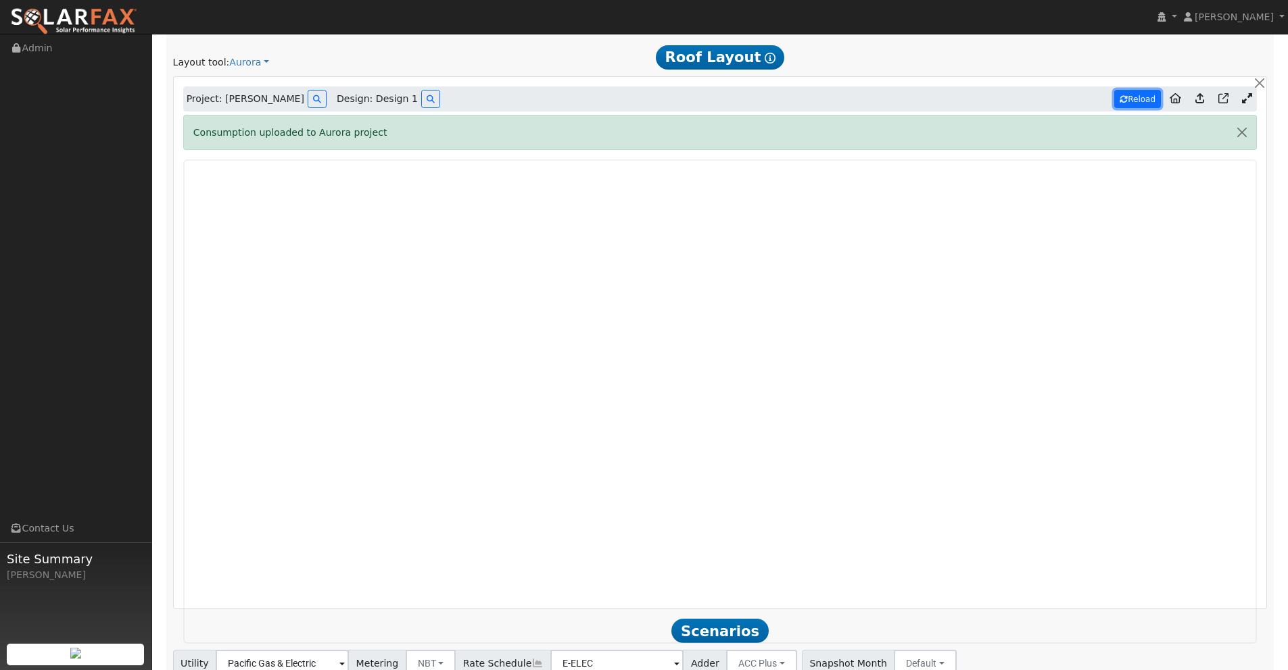
click at [1134, 99] on button "Reload" at bounding box center [1137, 99] width 47 height 18
click at [1140, 98] on button "Reload" at bounding box center [1137, 99] width 47 height 18
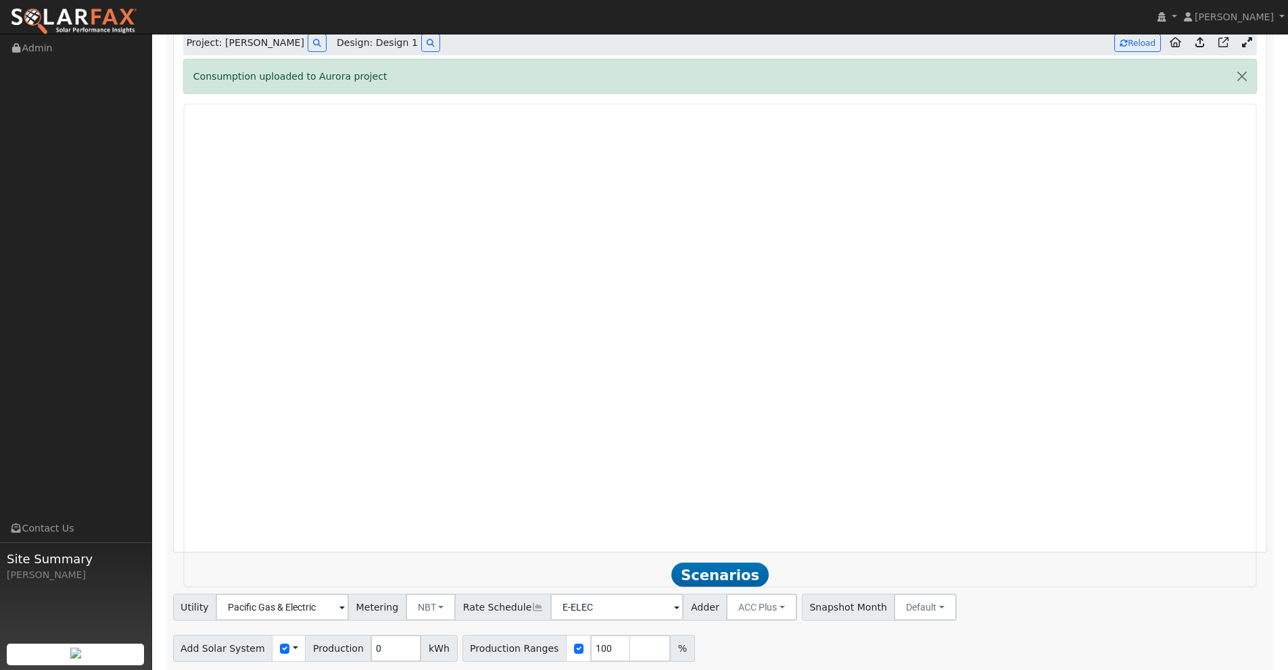
scroll to position [877, 0]
click at [1136, 51] on button "Reload" at bounding box center [1137, 43] width 47 height 18
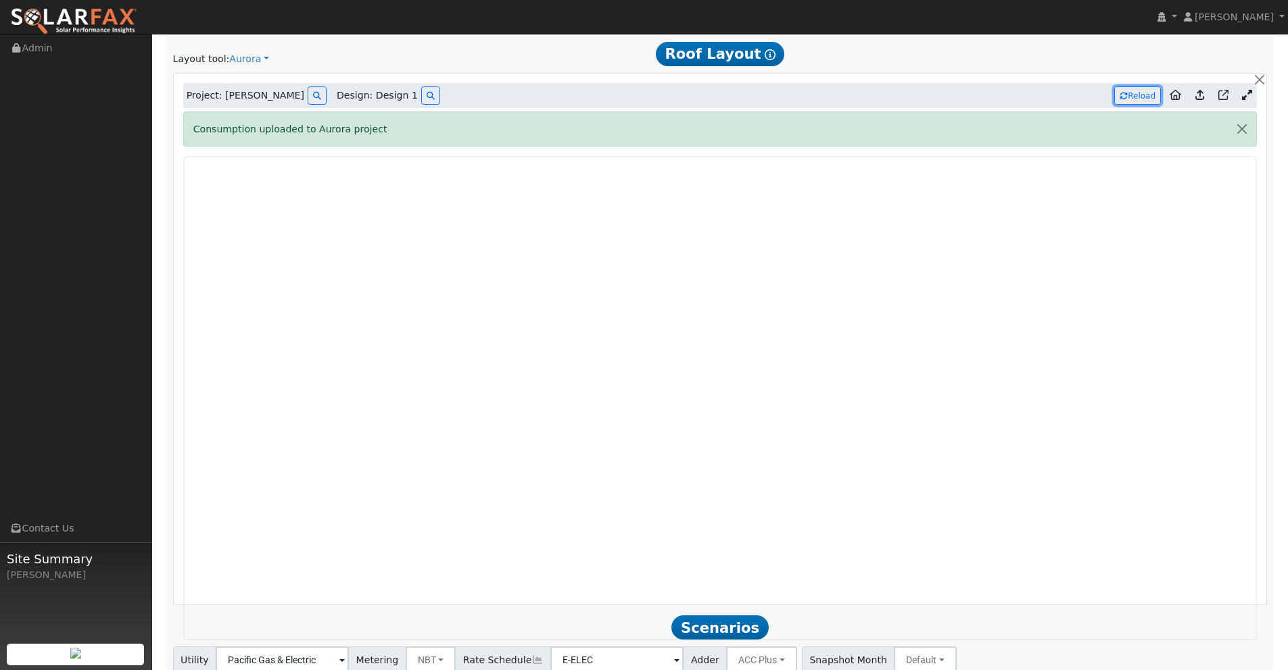
scroll to position [823, 0]
click at [1243, 99] on icon at bounding box center [1247, 97] width 10 height 10
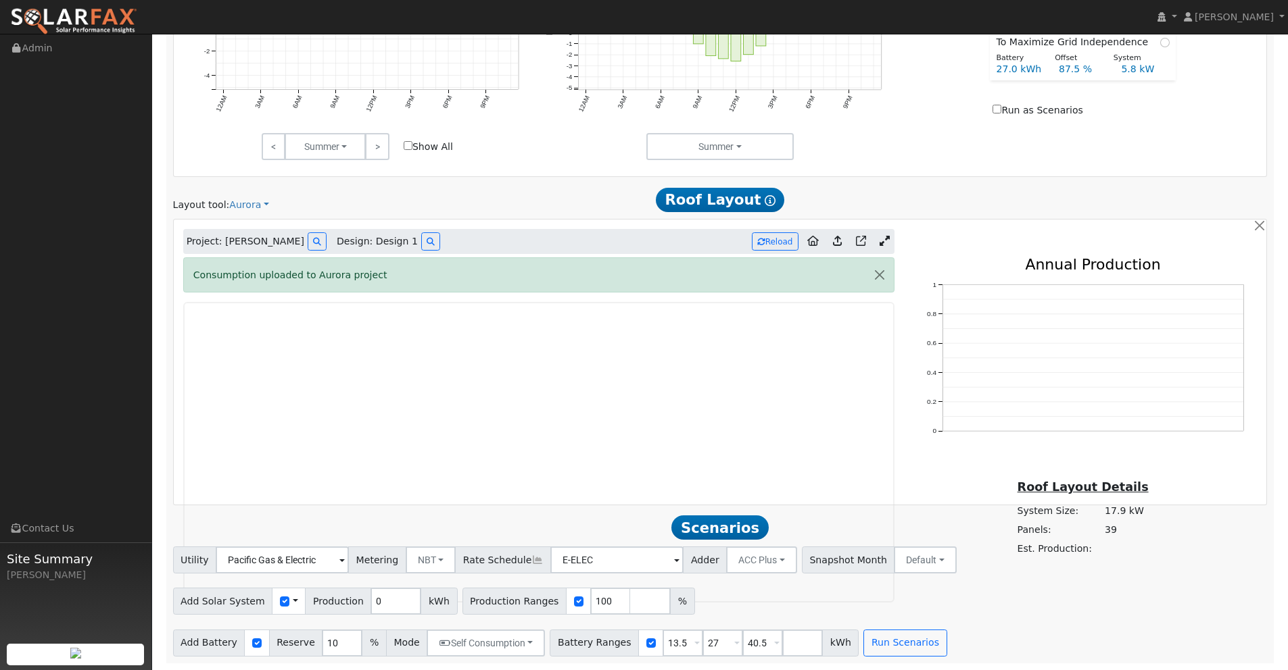
scroll to position [681, 0]
click at [769, 245] on button "Reload" at bounding box center [775, 242] width 47 height 18
click at [958, 510] on div "Roof Layout Details System Size: 17.9 kW Panels: 39 Est. Production:" at bounding box center [1082, 518] width 363 height 81
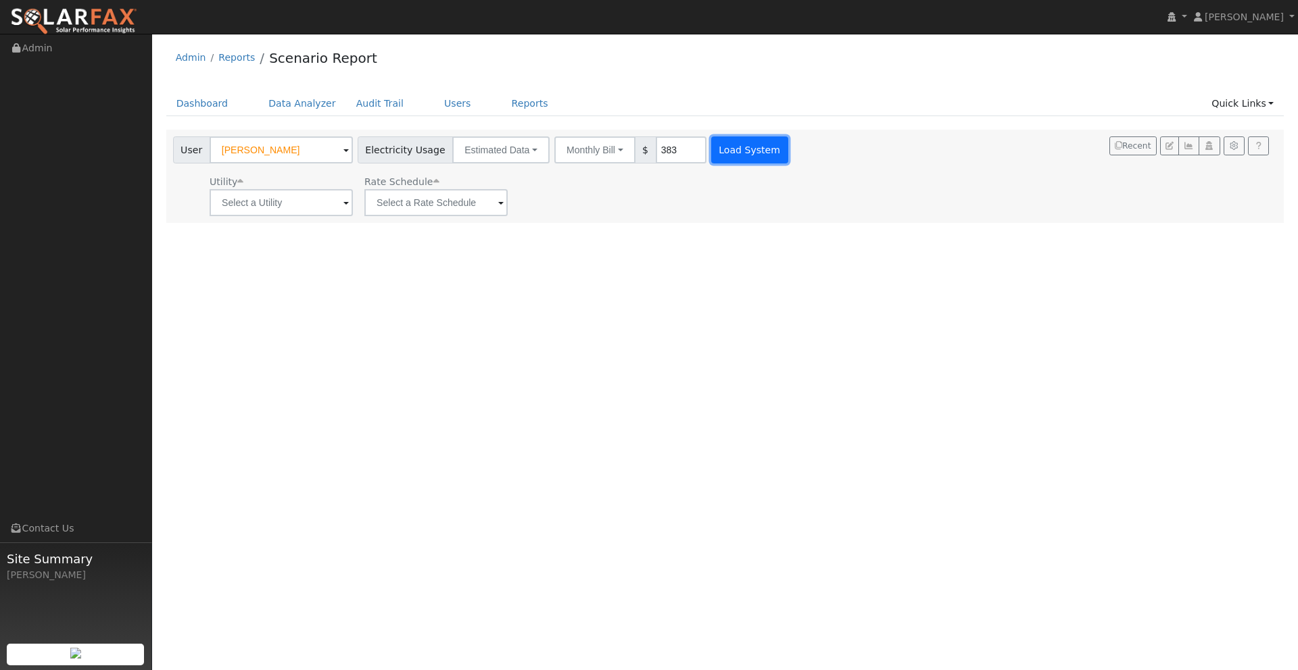
click at [720, 153] on button "Load System" at bounding box center [749, 150] width 77 height 27
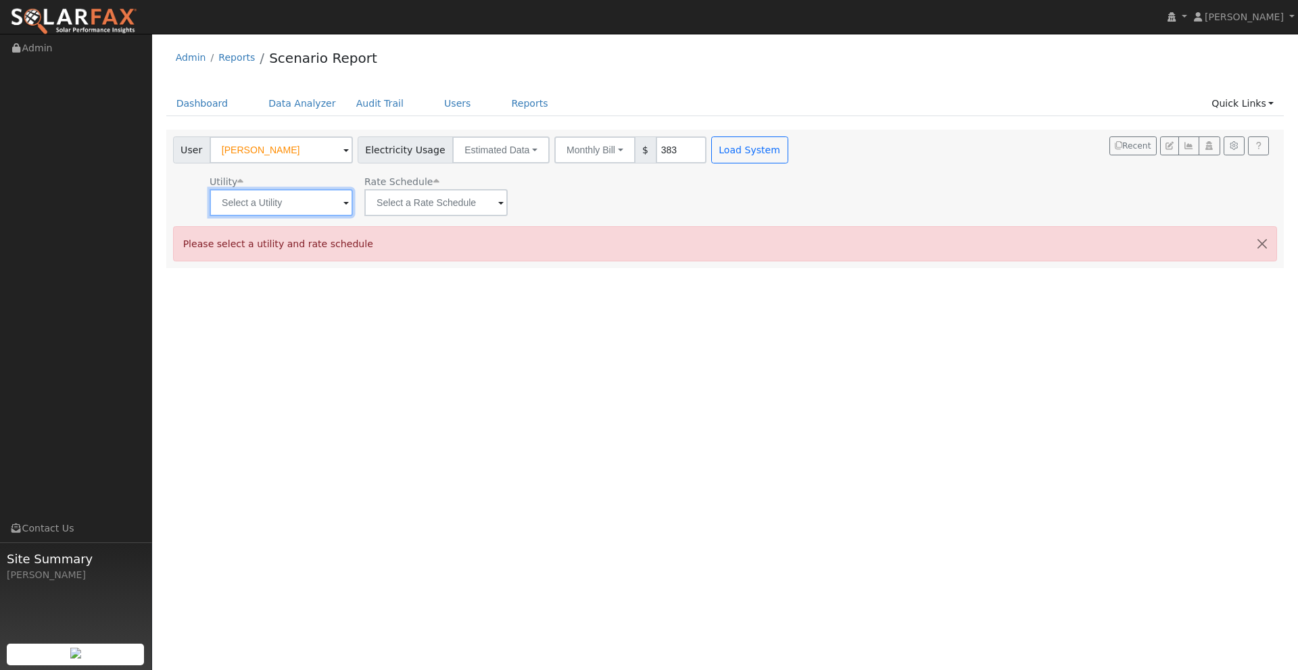
click at [261, 197] on input "text" at bounding box center [281, 202] width 143 height 27
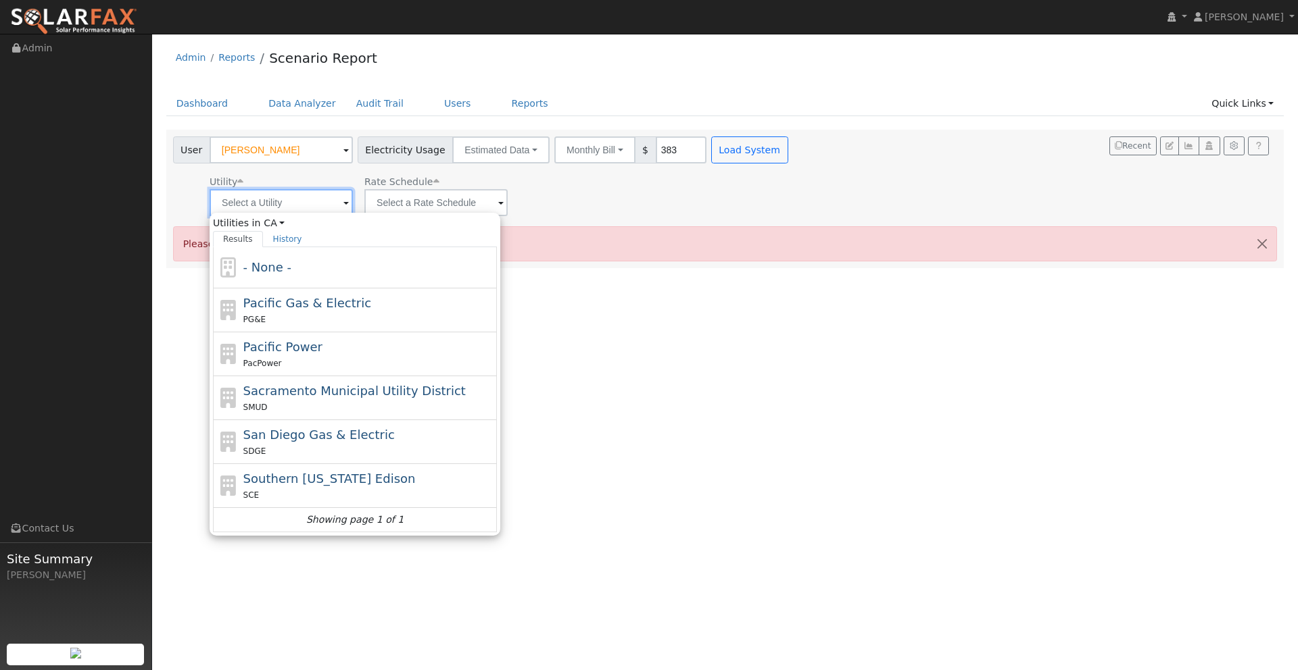
click at [306, 202] on input "text" at bounding box center [281, 202] width 143 height 27
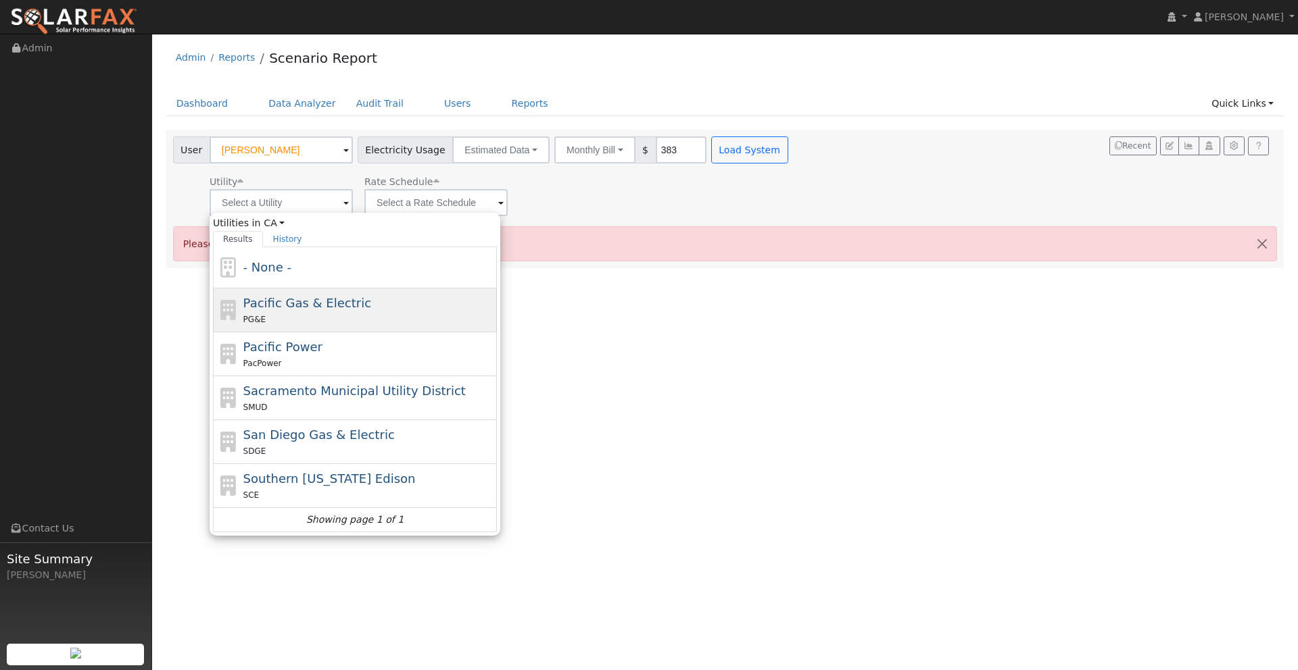
click at [310, 306] on span "Pacific Gas & Electric" at bounding box center [307, 303] width 128 height 14
type input "Pacific Gas & Electric"
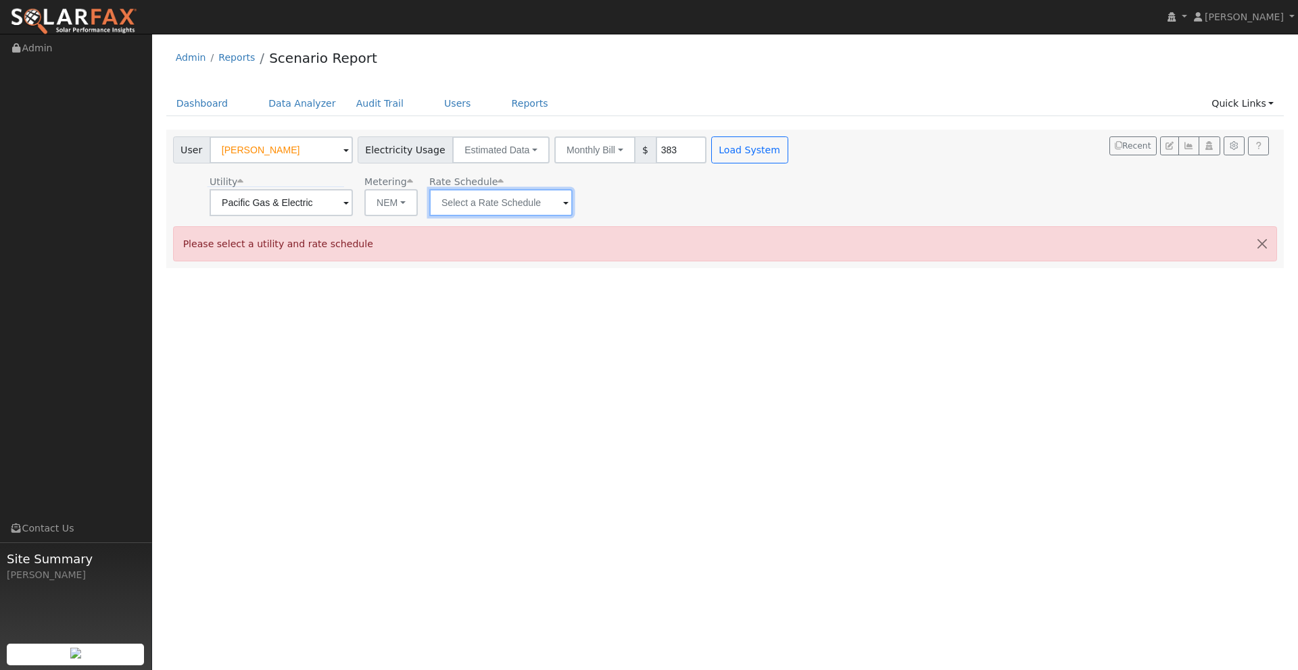
click at [496, 197] on input "text" at bounding box center [500, 202] width 143 height 27
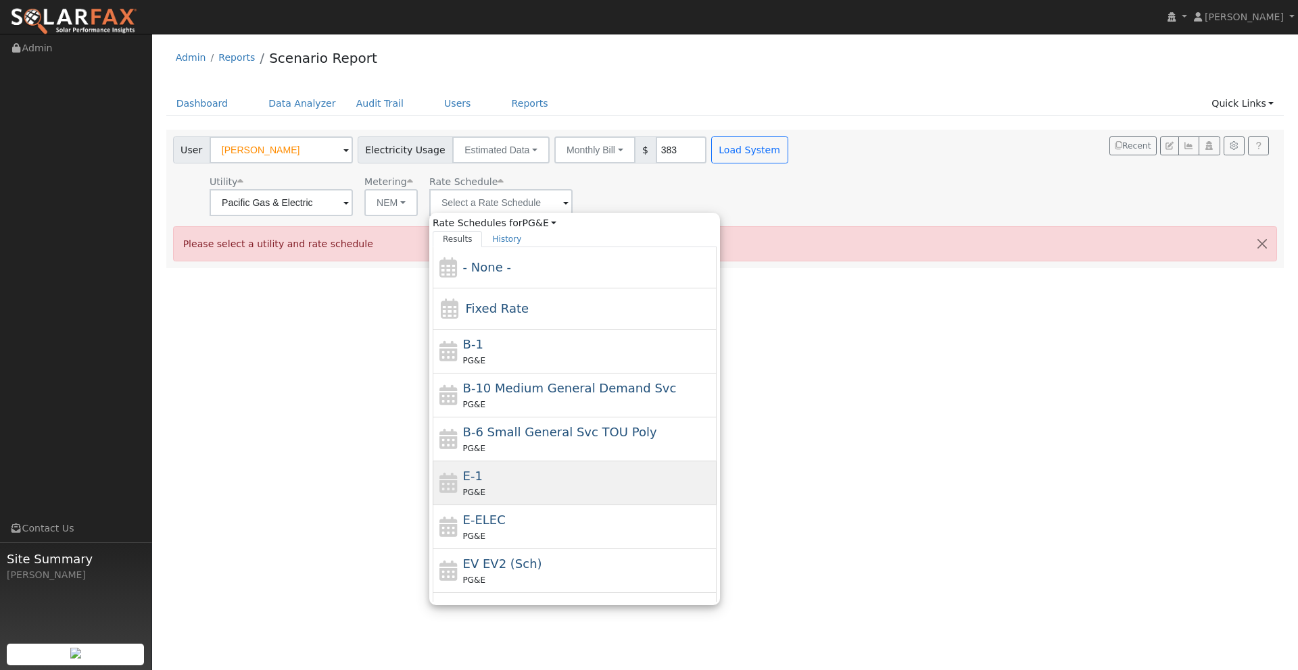
click at [493, 470] on div "E-1 PG&E" at bounding box center [588, 483] width 251 height 32
type input "E-1"
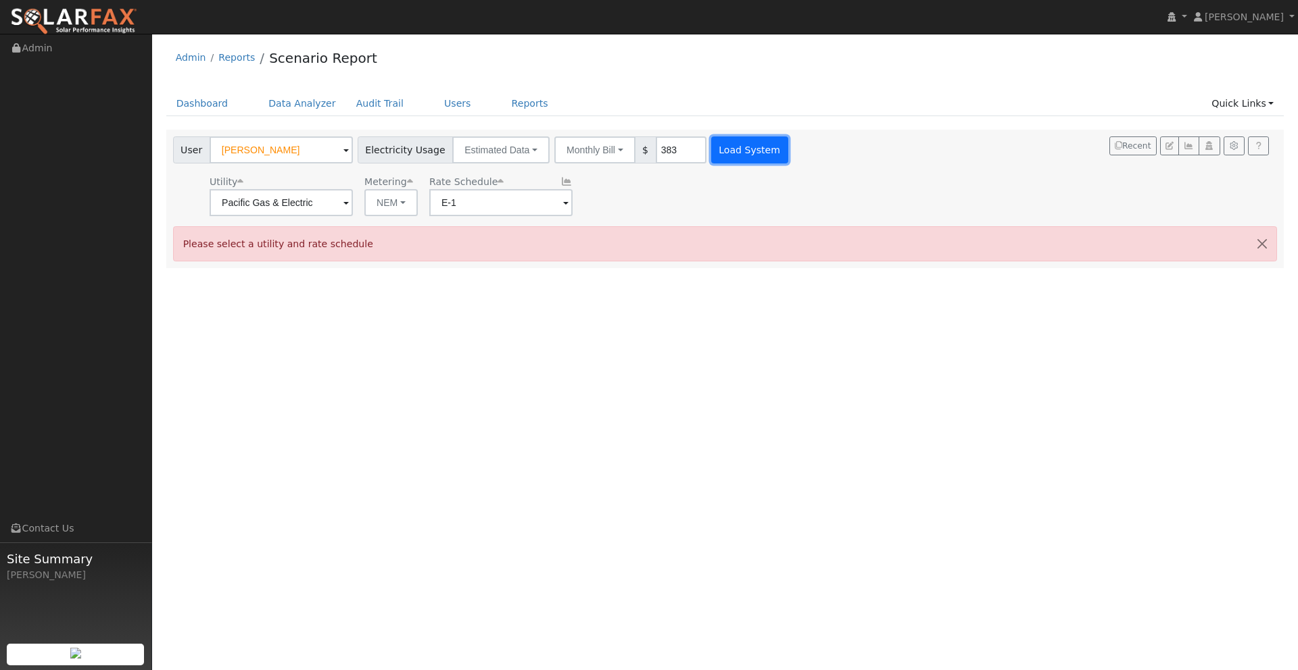
click at [713, 143] on button "Load System" at bounding box center [749, 150] width 77 height 27
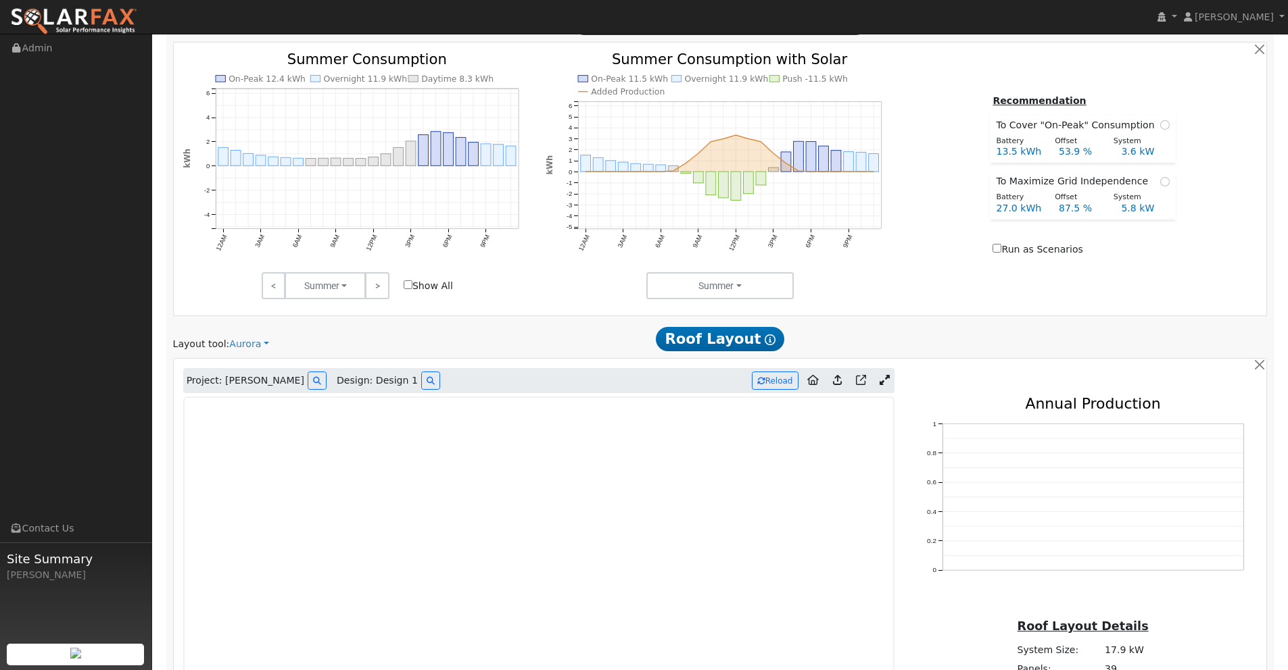
scroll to position [743, 0]
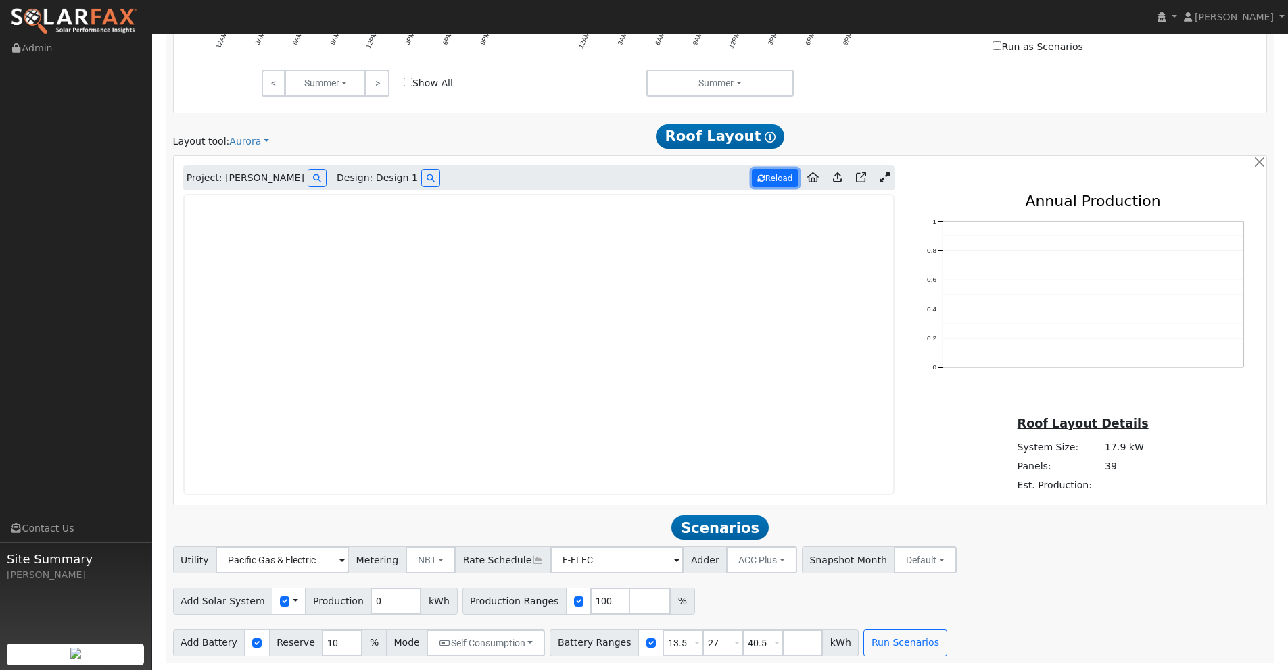
click at [762, 180] on icon at bounding box center [761, 178] width 8 height 8
drag, startPoint x: 381, startPoint y: 599, endPoint x: 339, endPoint y: 598, distance: 42.6
click at [339, 598] on div "Add Solar System Use CSV Data Production 0 kWh" at bounding box center [315, 601] width 285 height 27
type input "17839"
click at [1071, 558] on div "Utility Pacific Gas & Electric Metering NBT NEM NBT Rate Schedule E-ELEC Adder …" at bounding box center [719, 558] width 1099 height 32
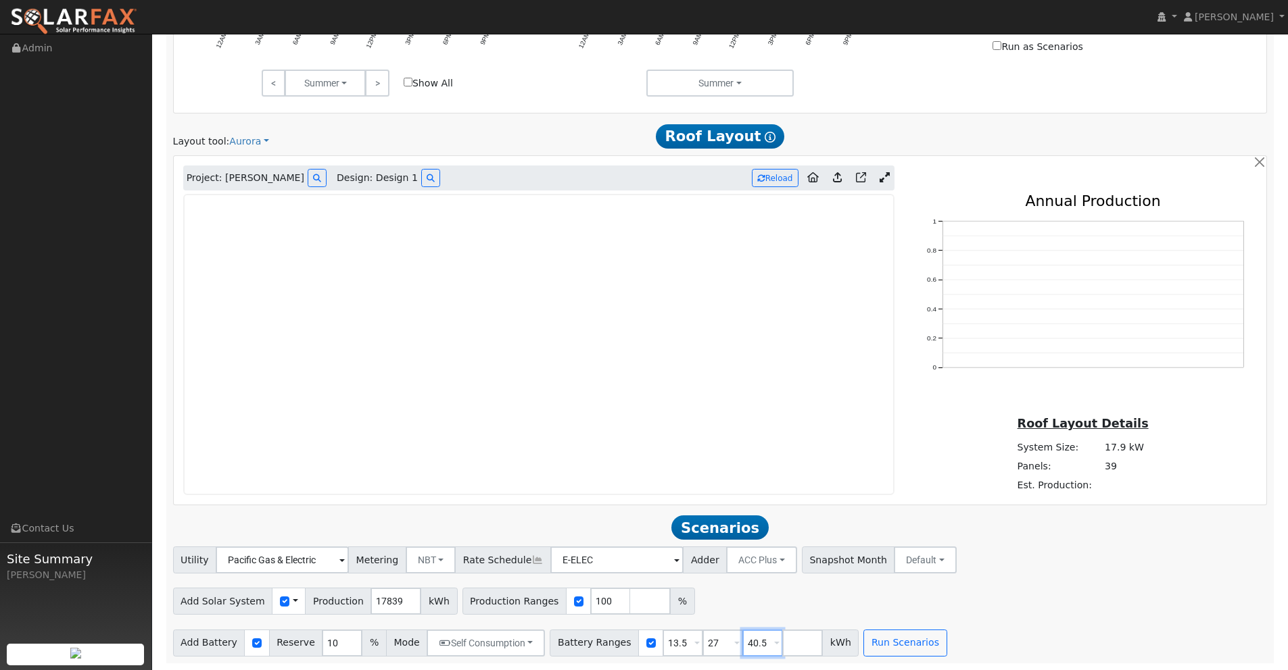
drag, startPoint x: 754, startPoint y: 643, endPoint x: 701, endPoint y: 641, distance: 52.8
click at [700, 641] on div "Battery Ranges 13.5 Overrides Reserve % Mode None None Self Consumption Peak Sa…" at bounding box center [703, 643] width 309 height 27
drag, startPoint x: 680, startPoint y: 643, endPoint x: 603, endPoint y: 638, distance: 77.2
click at [602, 637] on div "Battery Ranges 13.5 Overrides Reserve % Mode None None Self Consumption Peak Sa…" at bounding box center [683, 643] width 269 height 27
type input "0"
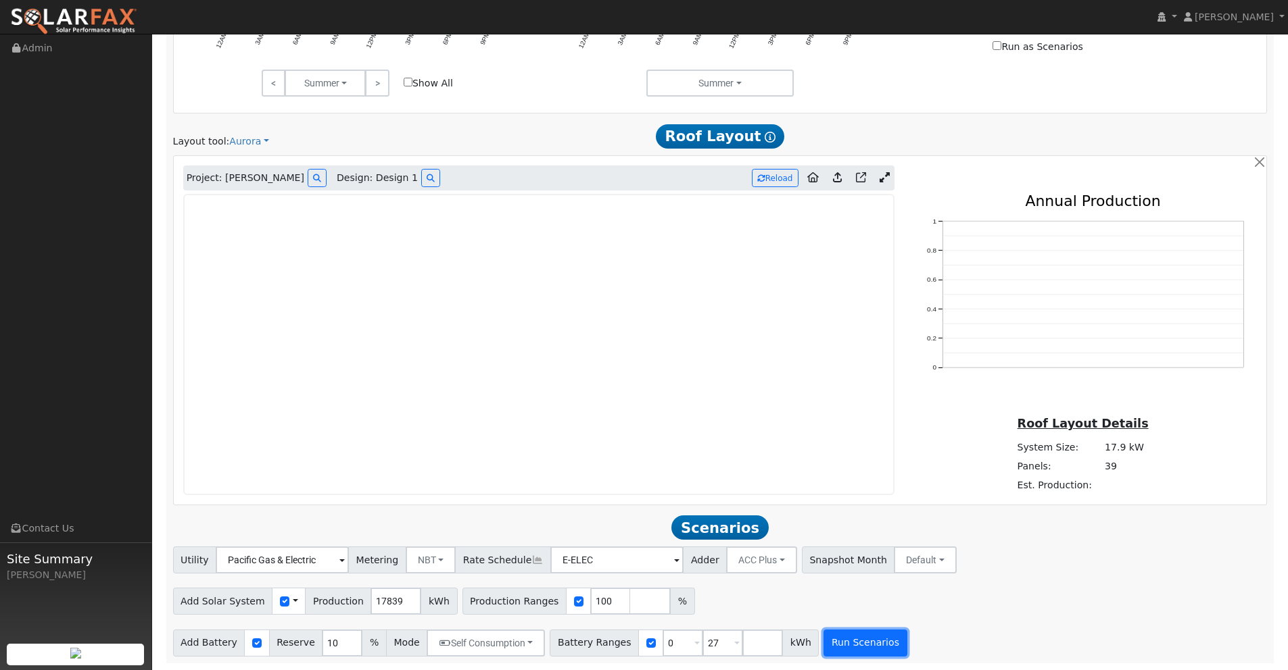
click at [835, 638] on button "Run Scenarios" at bounding box center [864, 643] width 83 height 27
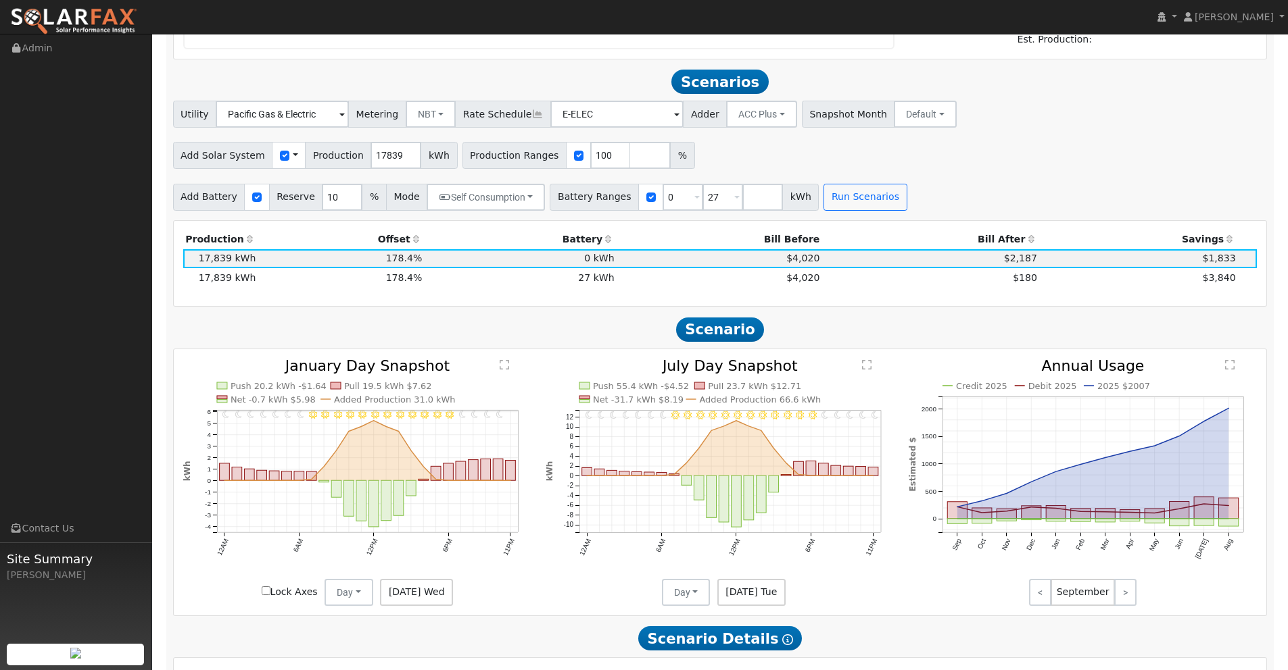
scroll to position [1157, 0]
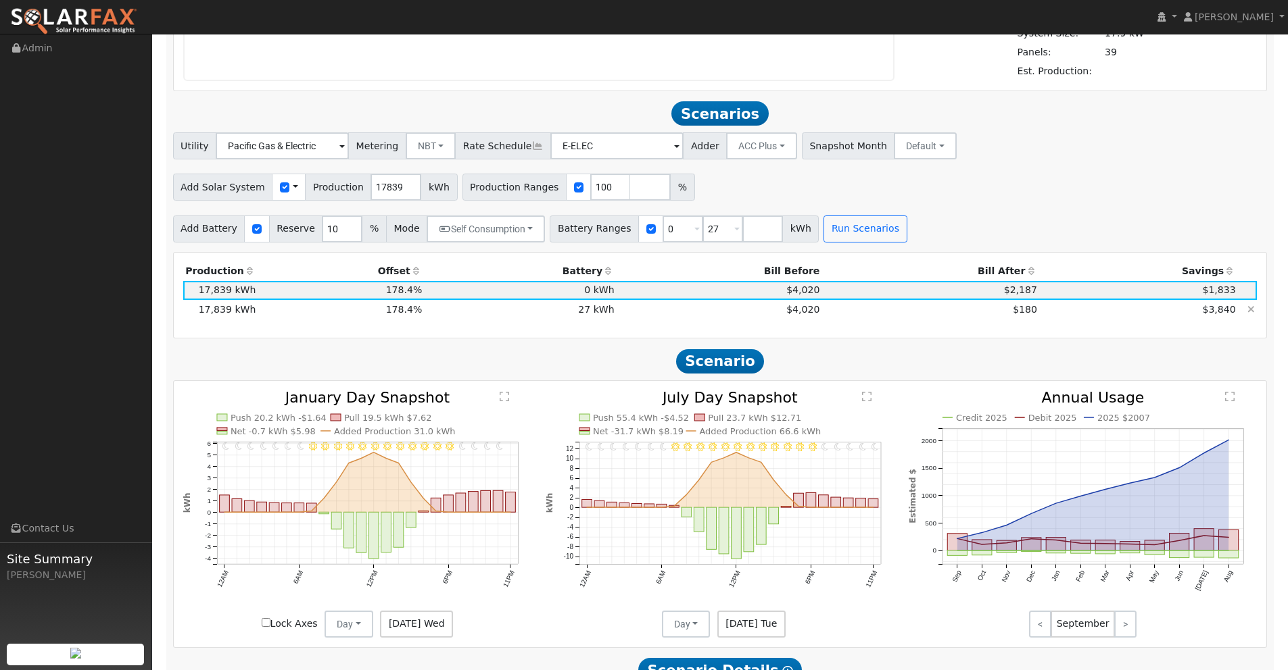
click at [944, 312] on td "$180" at bounding box center [931, 309] width 218 height 19
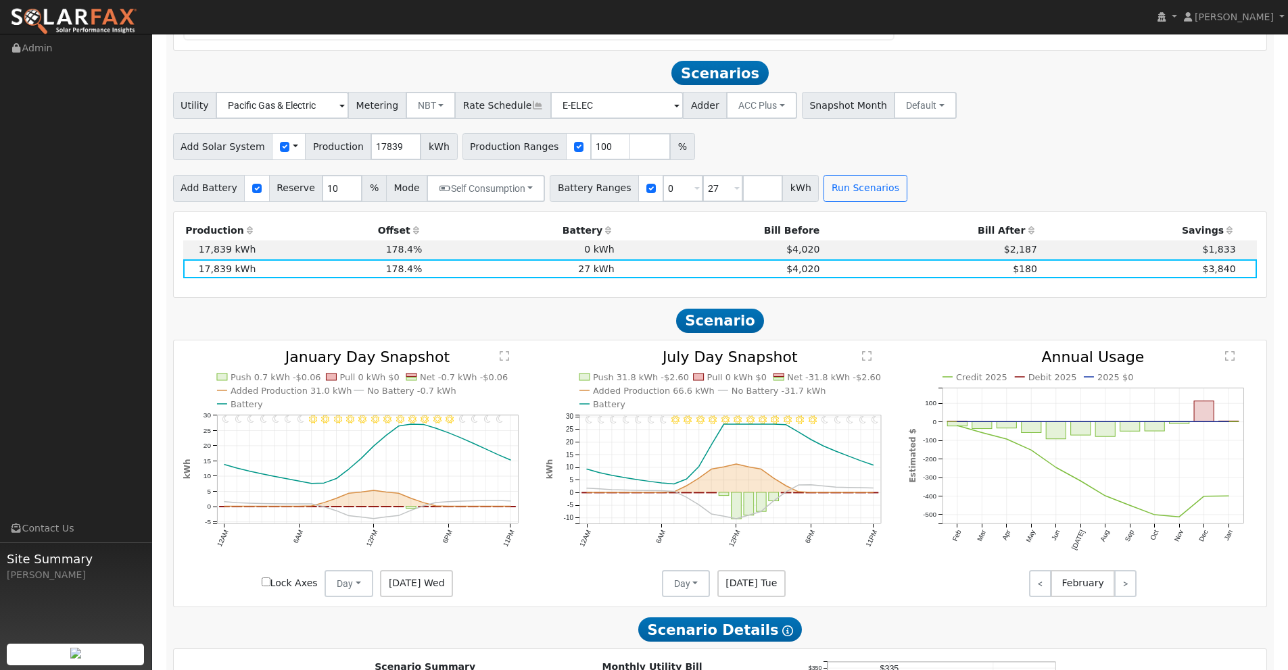
scroll to position [1240, 0]
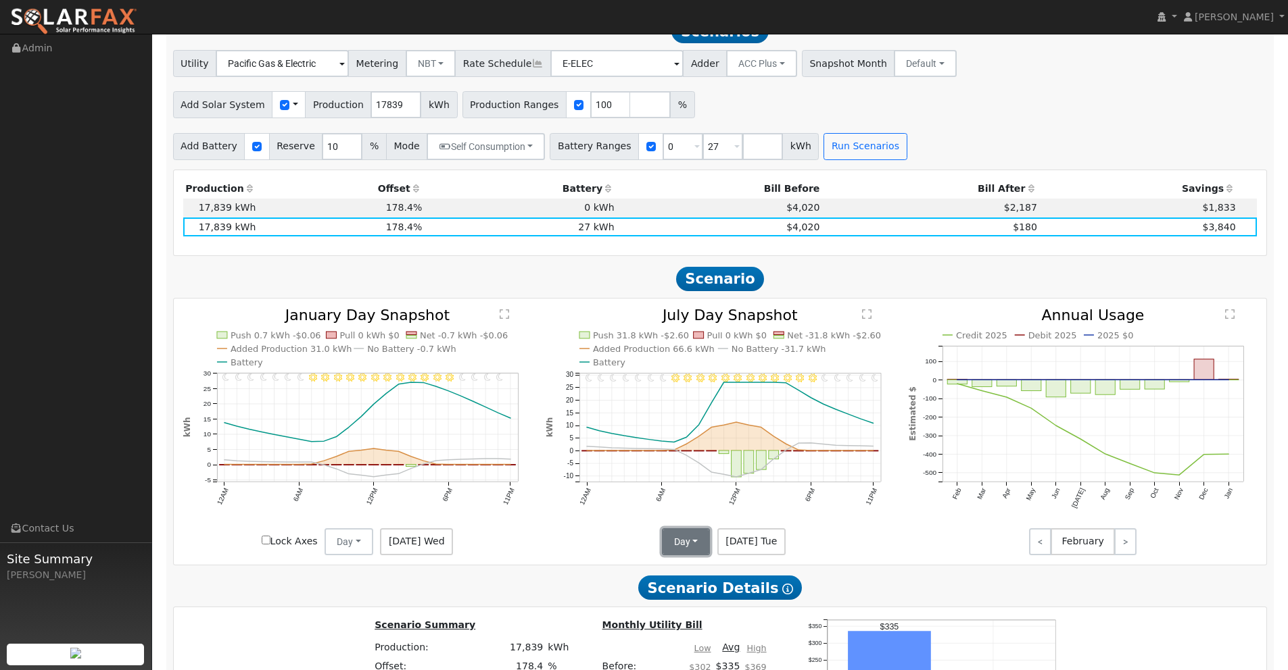
click at [695, 543] on button "Day" at bounding box center [686, 542] width 49 height 27
click at [694, 583] on link "Month Average" at bounding box center [709, 590] width 94 height 19
click at [359, 543] on button "Day" at bounding box center [348, 542] width 49 height 27
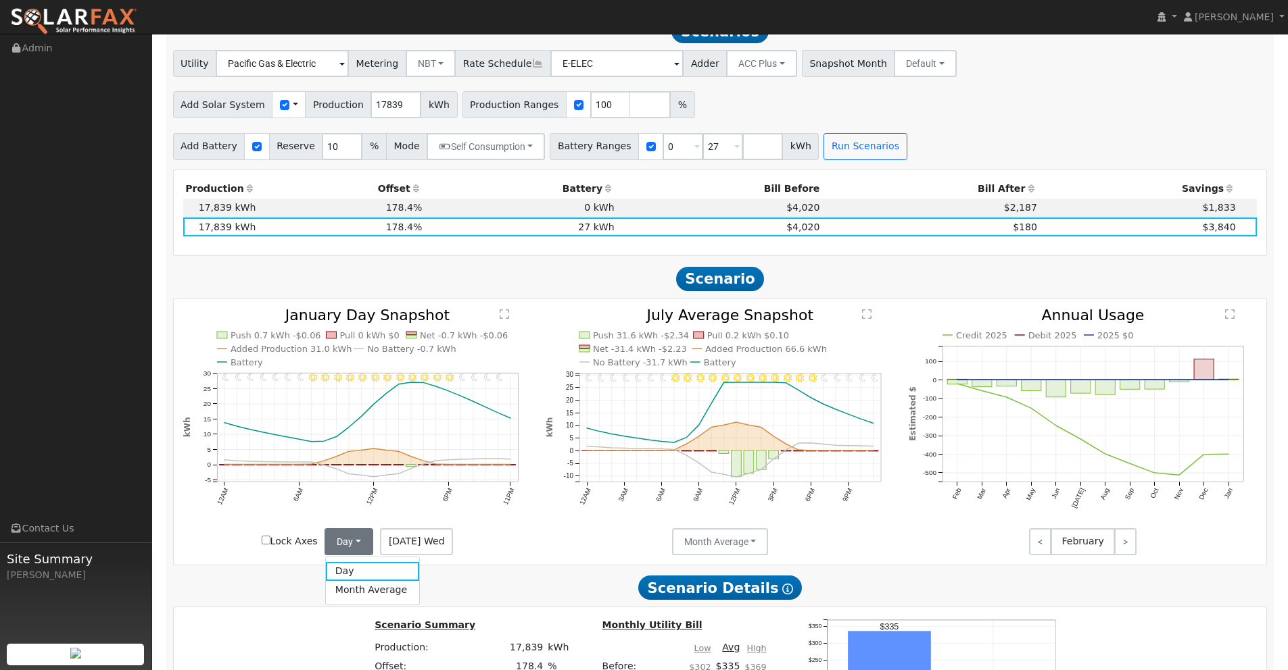
drag, startPoint x: 353, startPoint y: 585, endPoint x: 362, endPoint y: 581, distance: 10.0
click at [353, 585] on link "Month Average" at bounding box center [373, 590] width 94 height 19
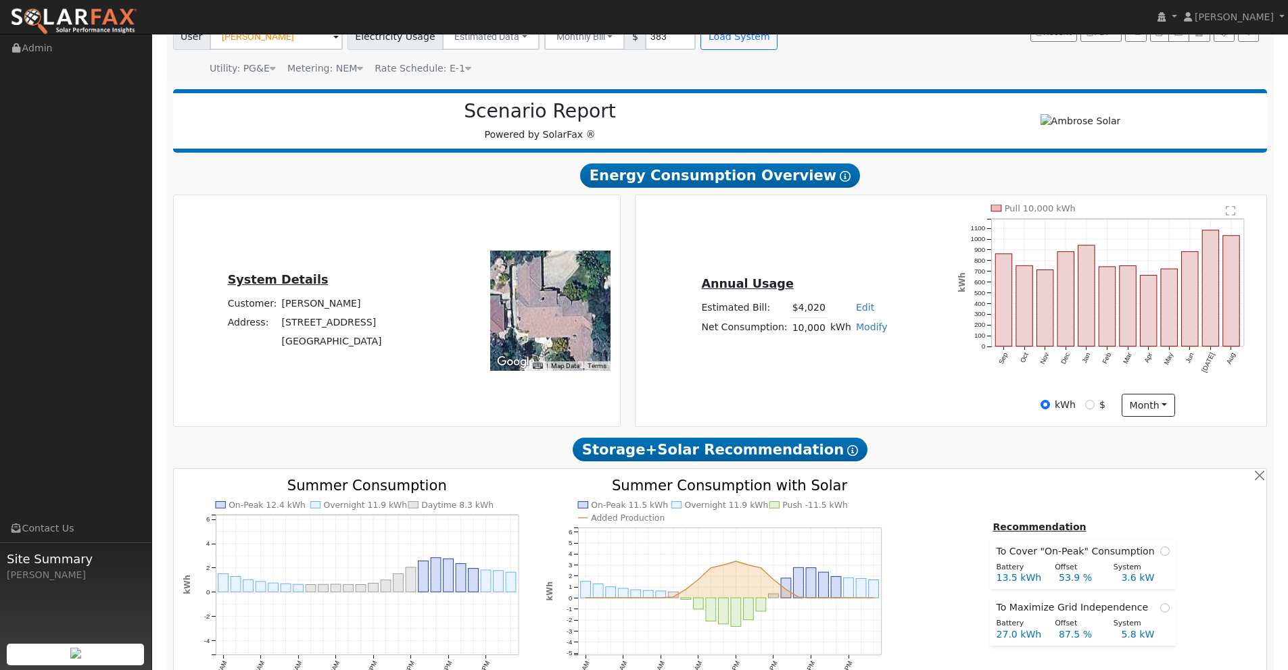
scroll to position [0, 0]
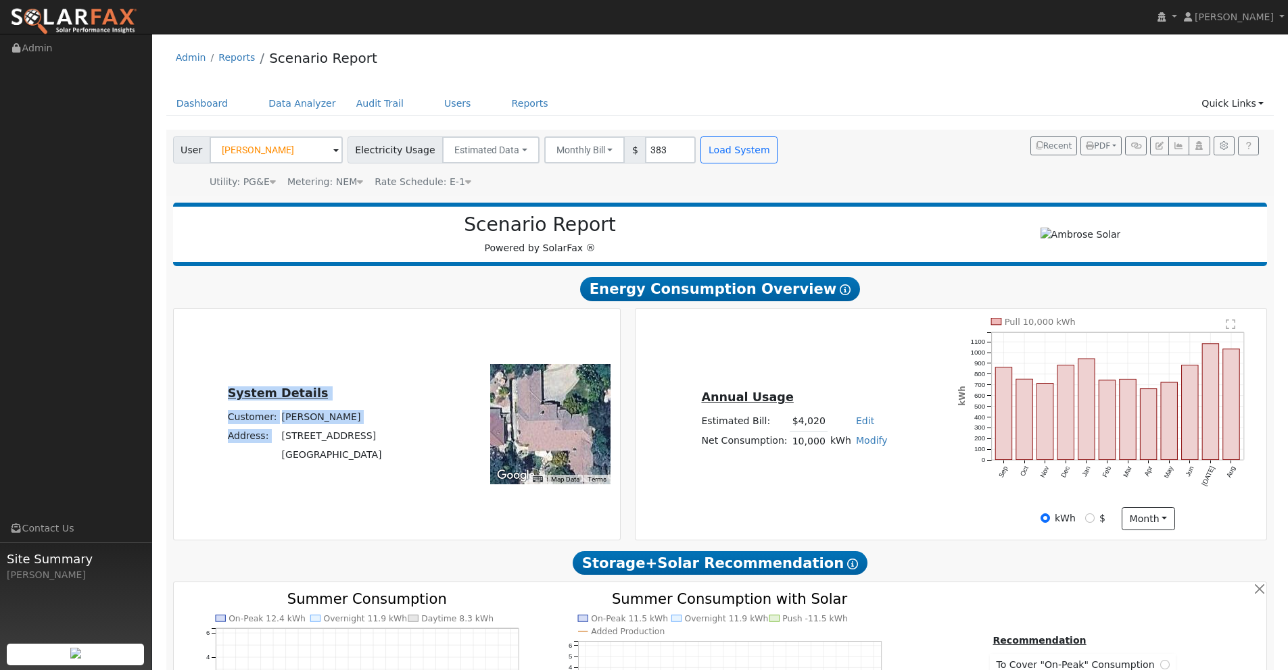
drag, startPoint x: 397, startPoint y: 439, endPoint x: 303, endPoint y: 466, distance: 98.6
click at [264, 439] on div "System Details Customer: [PERSON_NAME] Address: [STREET_ADDRESS]" at bounding box center [305, 424] width 258 height 81
click at [381, 463] on td "[GEOGRAPHIC_DATA]" at bounding box center [331, 455] width 105 height 19
drag, startPoint x: 266, startPoint y: 436, endPoint x: 399, endPoint y: 439, distance: 133.2
click at [399, 439] on div "System Details Customer: [PERSON_NAME] Address: [STREET_ADDRESS]" at bounding box center [305, 424] width 258 height 81
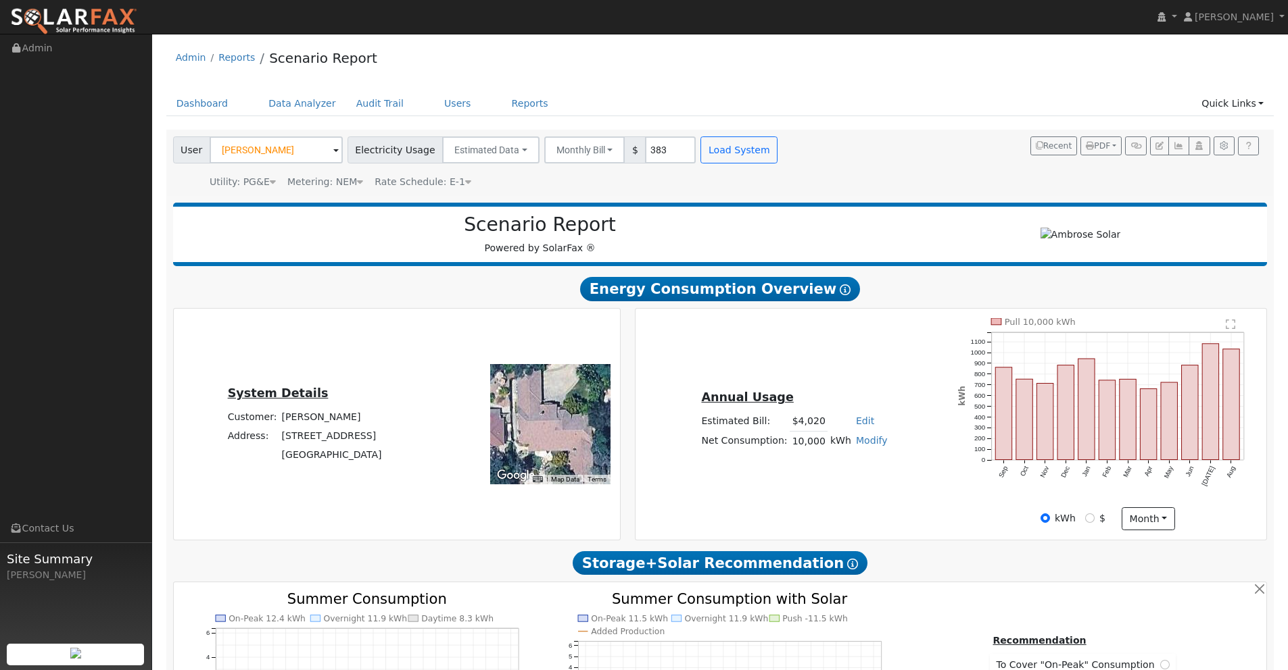
click at [255, 436] on td "Address:" at bounding box center [252, 435] width 54 height 19
drag, startPoint x: 260, startPoint y: 435, endPoint x: 396, endPoint y: 440, distance: 136.0
click at [384, 440] on tr "Address: [STREET_ADDRESS]" at bounding box center [304, 435] width 159 height 19
copy tr "[STREET_ADDRESS]"
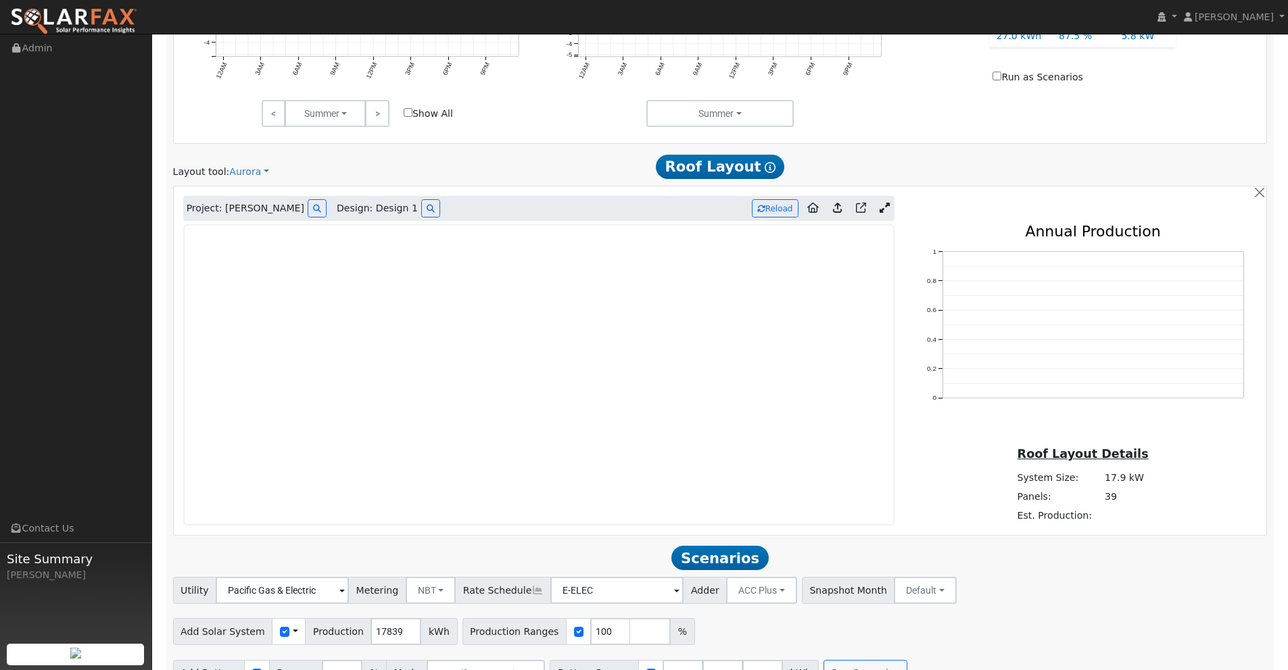
scroll to position [712, 0]
click at [768, 209] on button "Reload" at bounding box center [775, 209] width 47 height 18
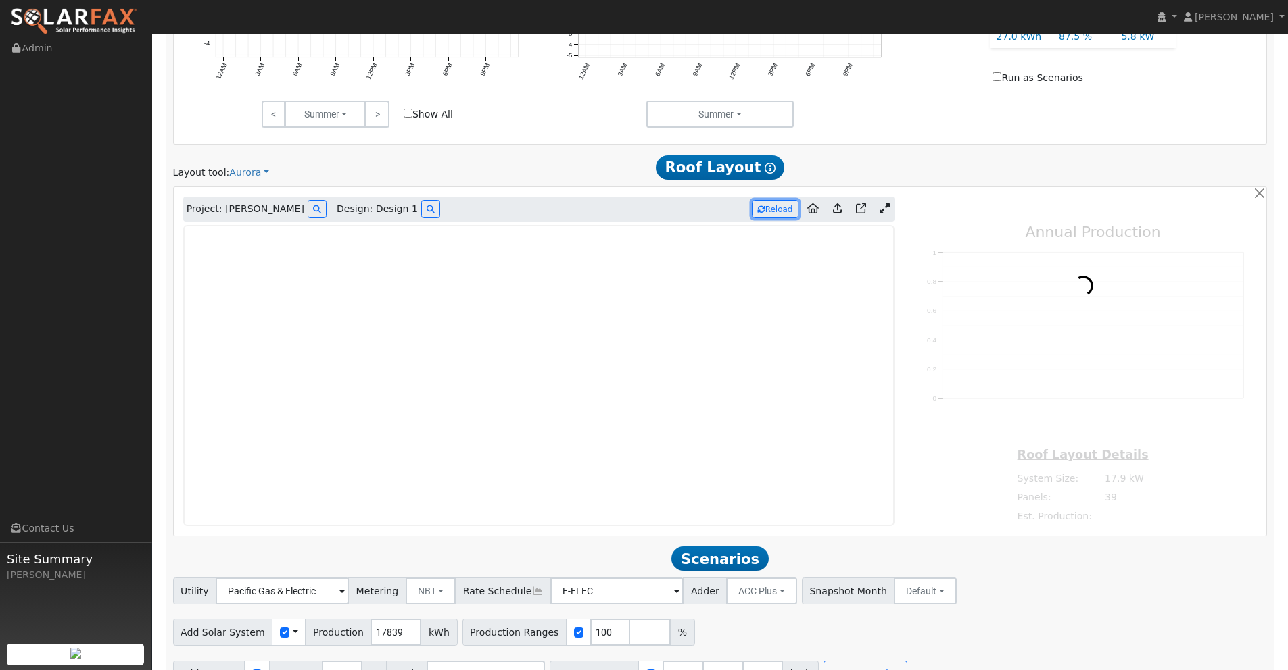
type input "0"
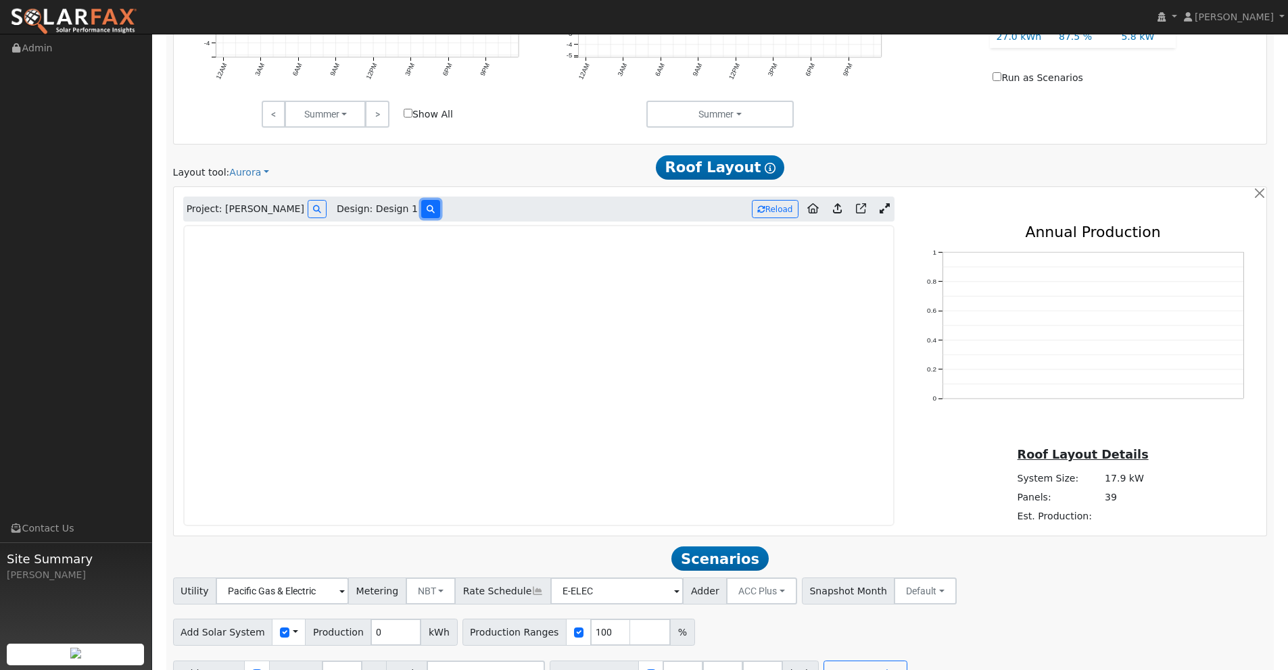
click at [421, 210] on button at bounding box center [430, 209] width 19 height 18
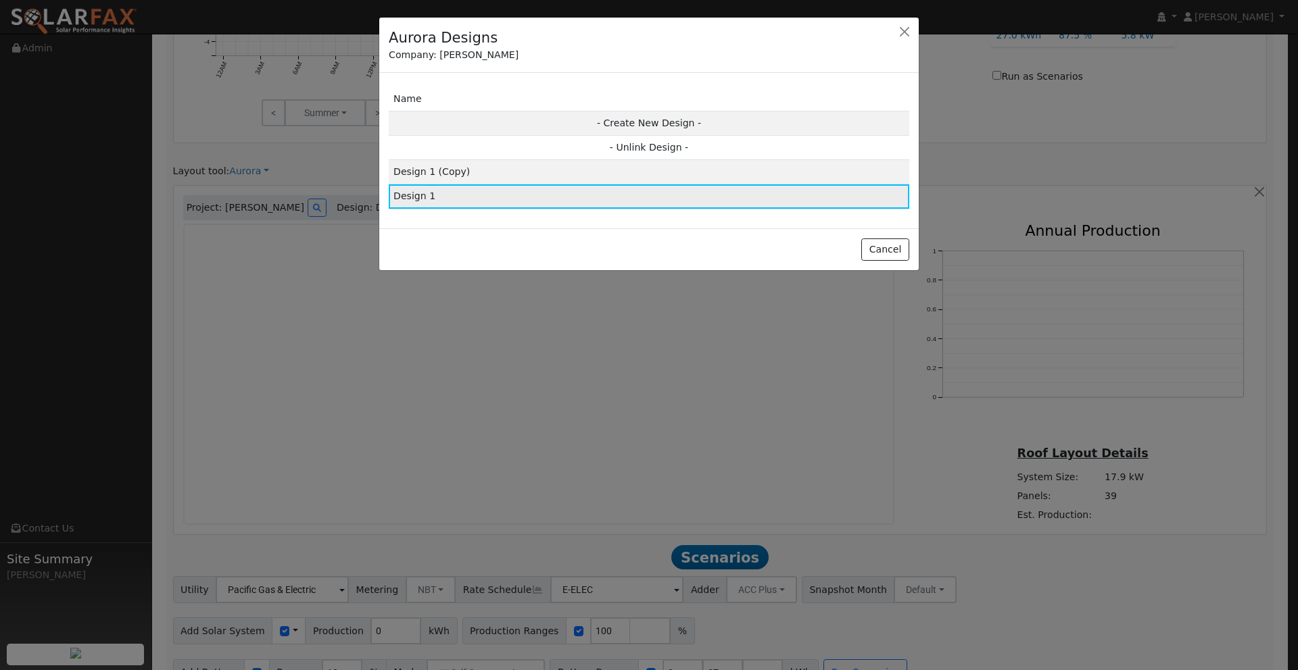
click at [569, 201] on td "Design 1" at bounding box center [649, 197] width 520 height 24
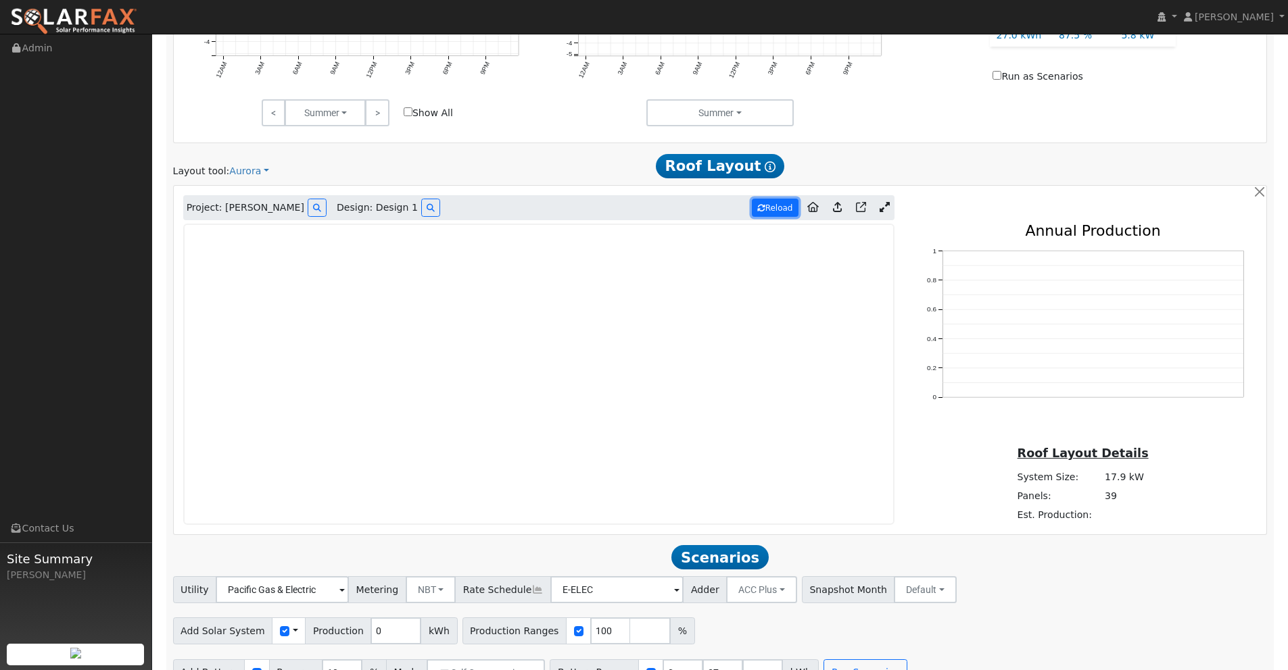
click at [781, 205] on button "Reload" at bounding box center [775, 208] width 47 height 18
click at [782, 212] on button "Reload" at bounding box center [775, 208] width 47 height 18
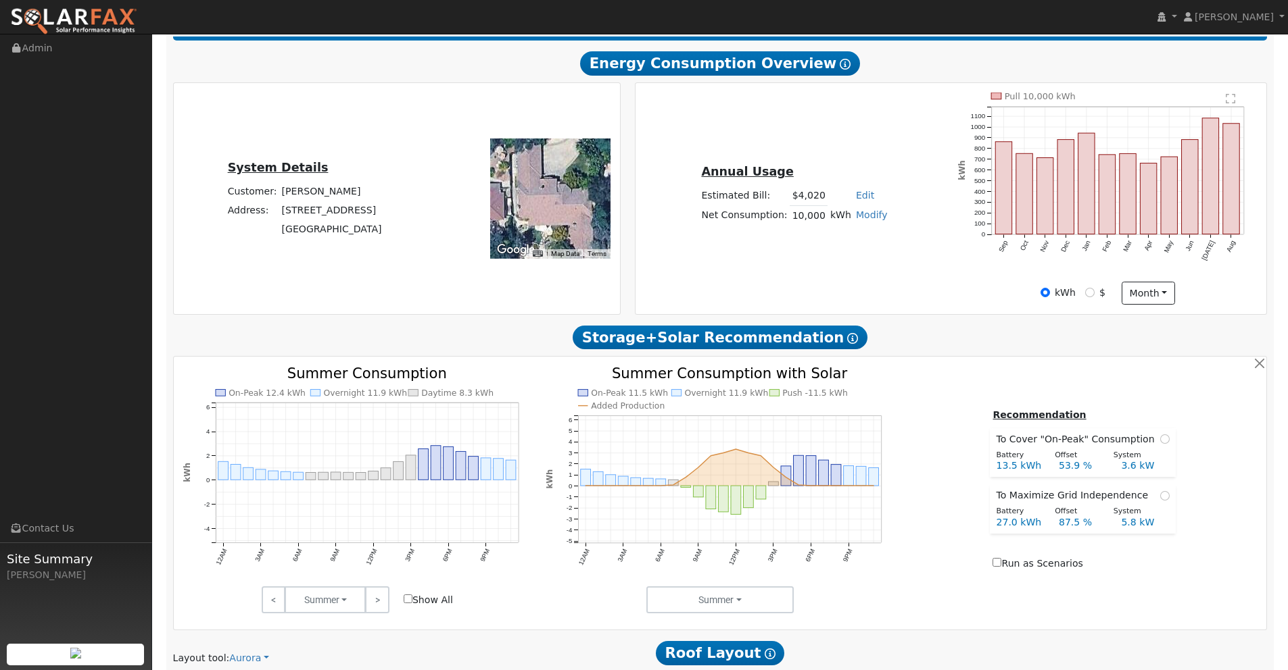
scroll to position [218, 0]
